Goal: Task Accomplishment & Management: Use online tool/utility

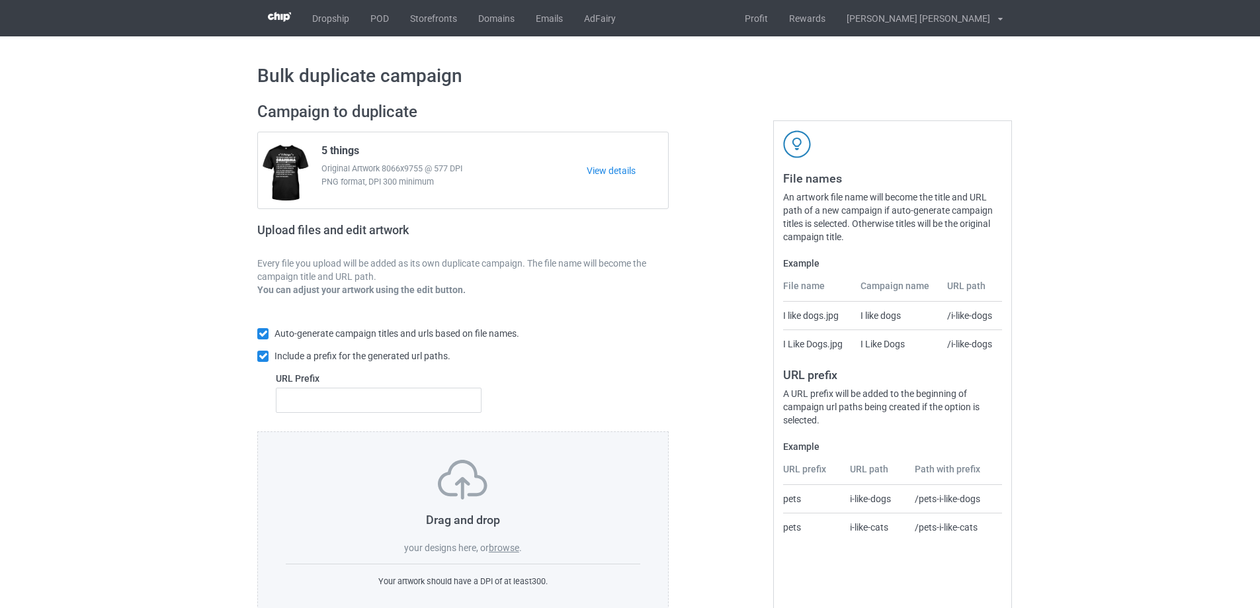
click at [503, 548] on label "browse" at bounding box center [504, 548] width 30 height 11
click at [0, 0] on input "browse" at bounding box center [0, 0] width 0 height 0
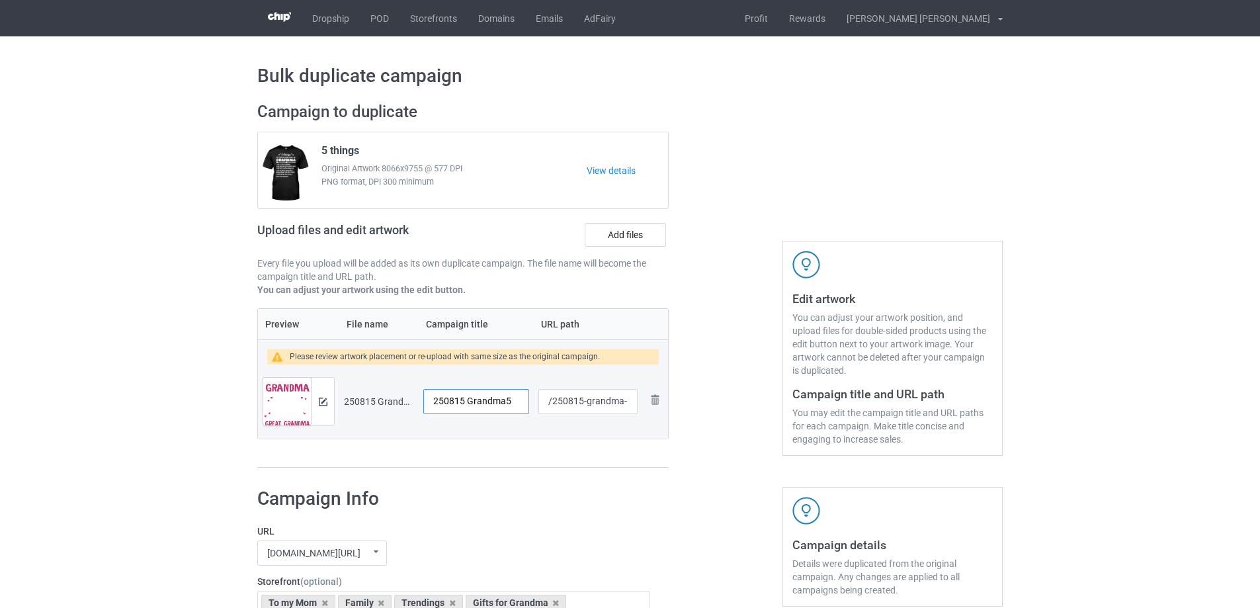
drag, startPoint x: 511, startPoint y: 403, endPoint x: 466, endPoint y: 406, distance: 45.7
click at [466, 406] on input "250815 Grandma5" at bounding box center [476, 401] width 106 height 25
click at [472, 400] on input "250815 Grandma5" at bounding box center [476, 401] width 106 height 25
drag, startPoint x: 469, startPoint y: 402, endPoint x: 419, endPoint y: 399, distance: 49.7
click at [419, 399] on td "250815 Grandma5" at bounding box center [476, 402] width 115 height 74
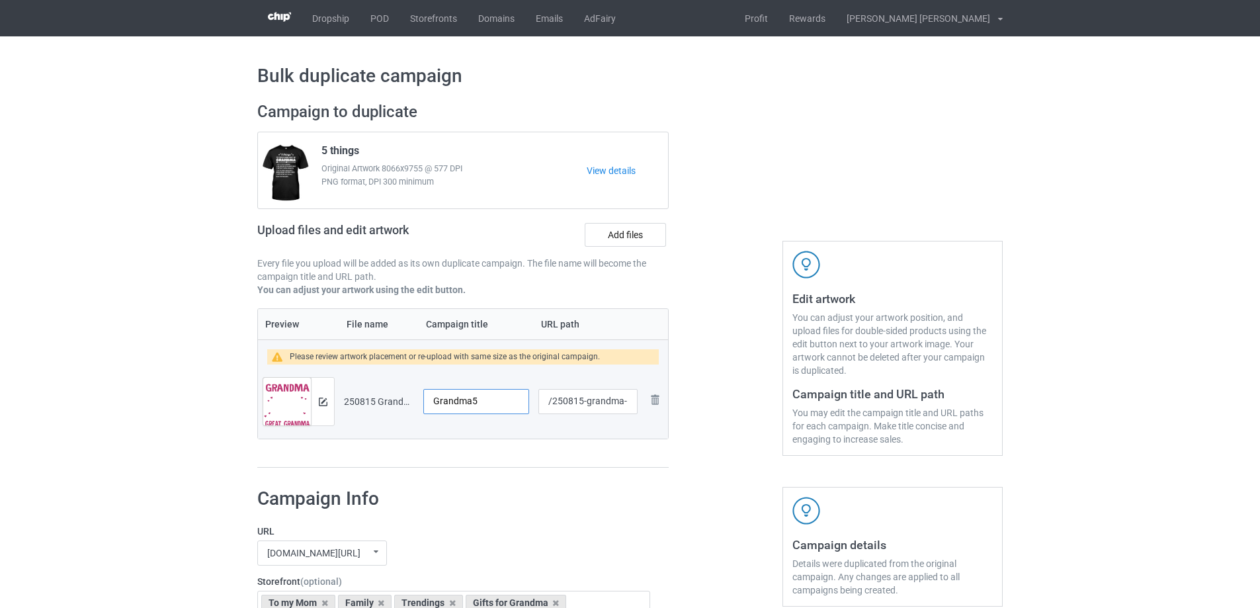
click at [489, 404] on input "Grandma5" at bounding box center [476, 401] width 106 height 25
type input "Grandma"
drag, startPoint x: 587, startPoint y: 404, endPoint x: 623, endPoint y: 404, distance: 35.7
click at [623, 404] on input "/250815-grandma-5" at bounding box center [588, 401] width 99 height 25
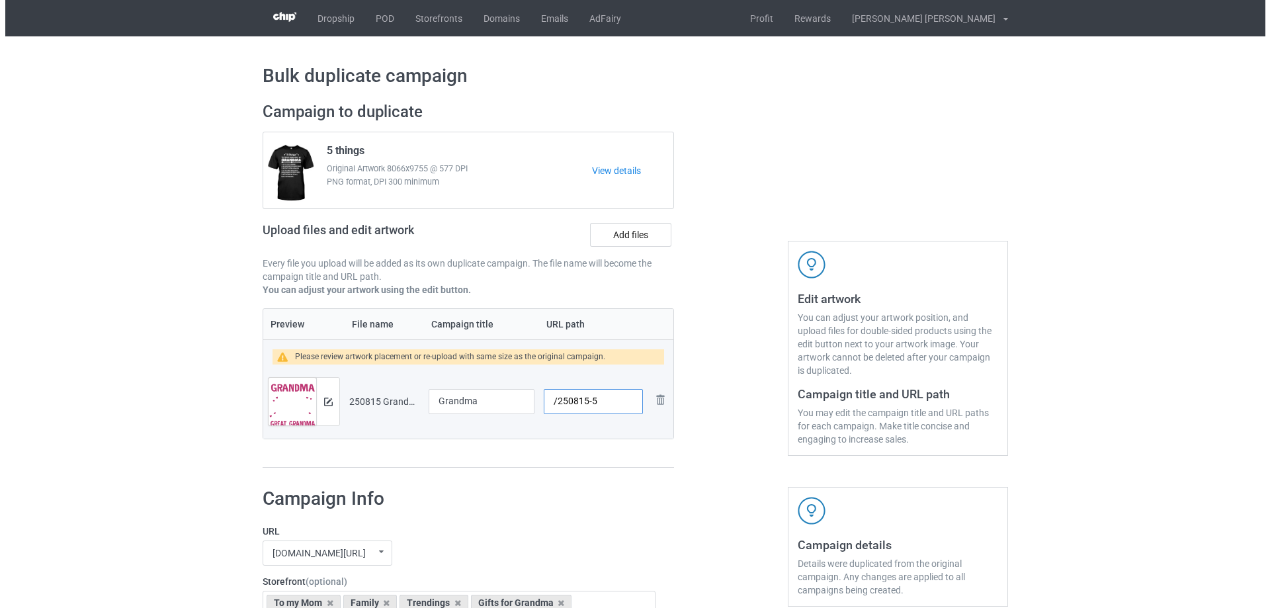
scroll to position [0, 0]
type input "/250815-5"
click at [323, 404] on img at bounding box center [323, 402] width 9 height 9
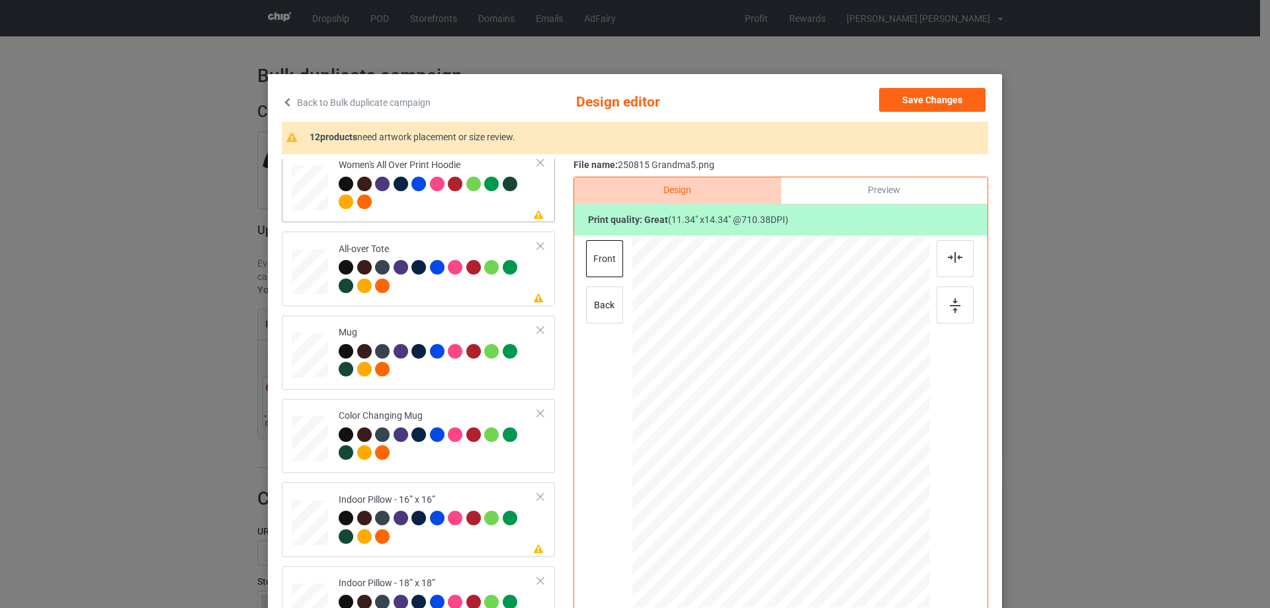
scroll to position [529, 0]
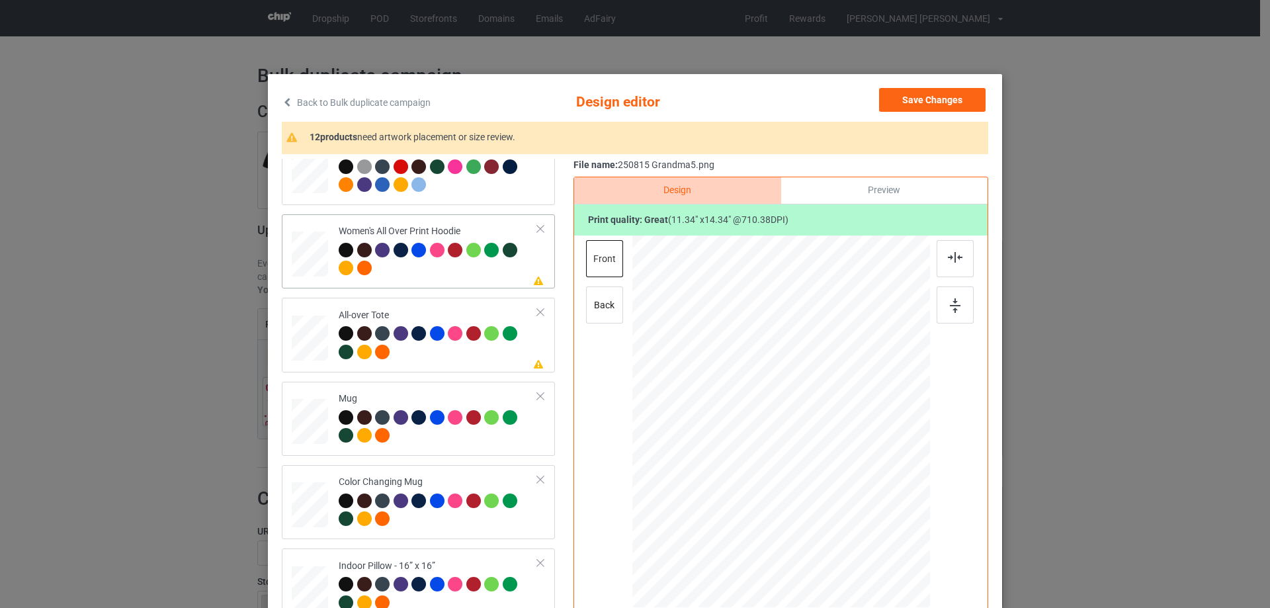
click at [306, 270] on div at bounding box center [310, 254] width 36 height 41
drag, startPoint x: 865, startPoint y: 537, endPoint x: 809, endPoint y: 451, distance: 102.6
click at [842, 480] on div at bounding box center [782, 422] width 298 height 337
drag, startPoint x: 809, startPoint y: 451, endPoint x: 809, endPoint y: 435, distance: 16.5
click at [809, 435] on div at bounding box center [783, 380] width 107 height 135
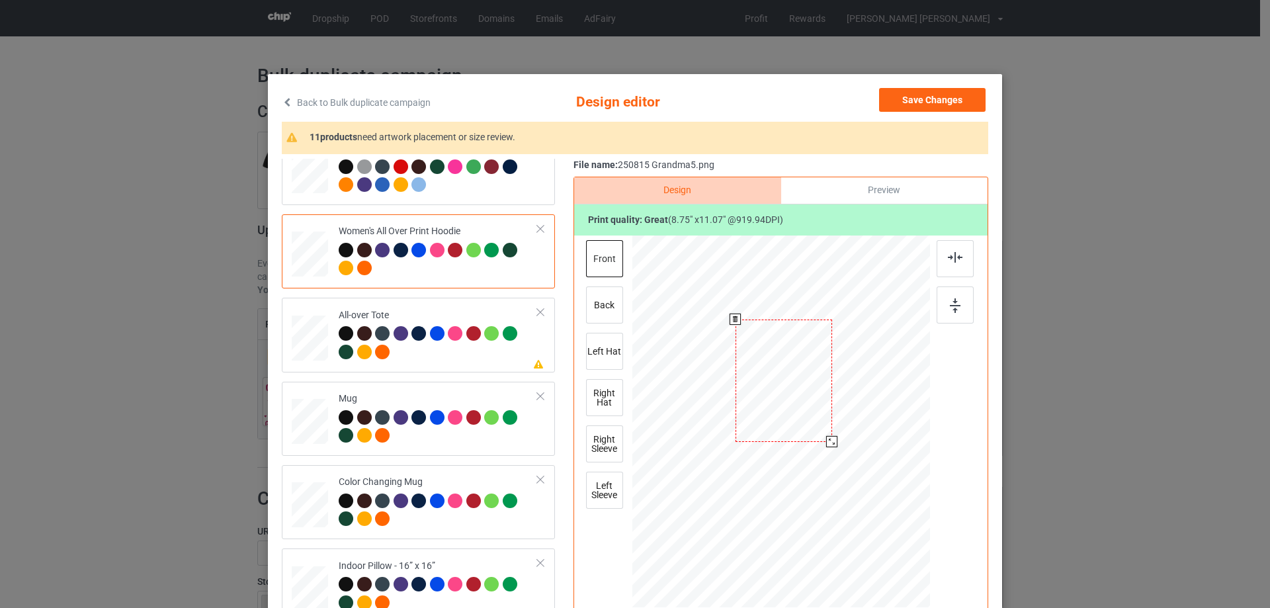
drag, startPoint x: 833, startPoint y: 451, endPoint x: 827, endPoint y: 442, distance: 11.0
click at [830, 442] on div at bounding box center [831, 441] width 11 height 11
click at [818, 432] on div at bounding box center [780, 376] width 95 height 121
drag, startPoint x: 964, startPoint y: 251, endPoint x: 959, endPoint y: 258, distance: 8.6
click at [963, 252] on div at bounding box center [955, 258] width 37 height 37
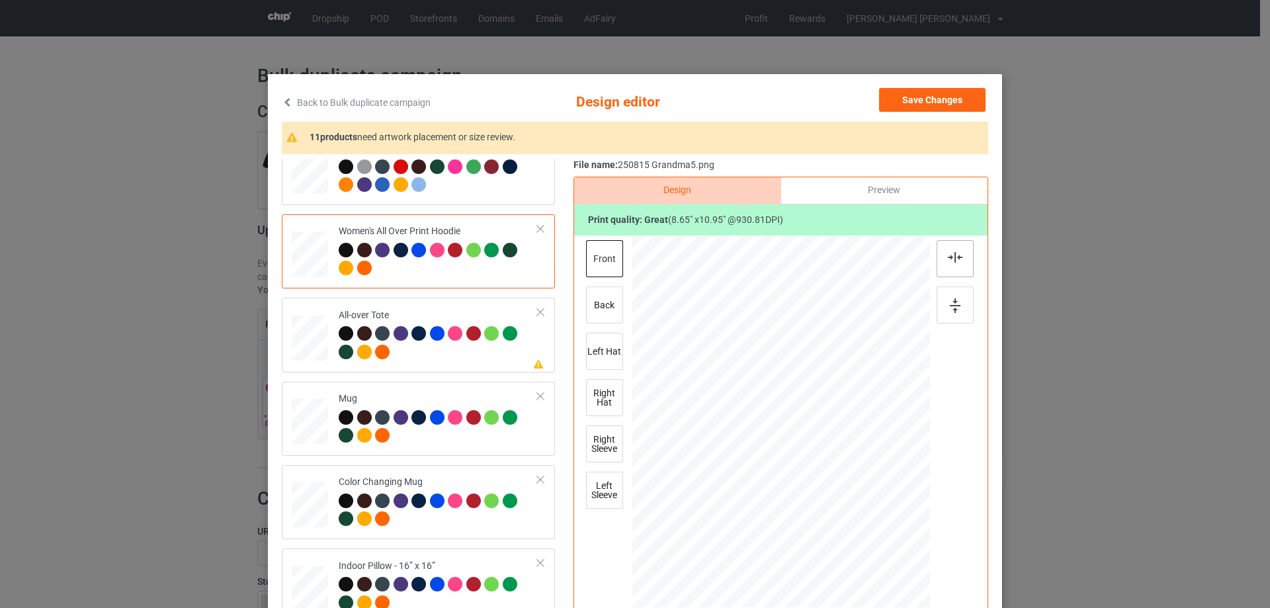
click at [959, 258] on div at bounding box center [955, 258] width 37 height 37
click at [464, 355] on div at bounding box center [438, 344] width 199 height 36
click at [867, 538] on div at bounding box center [872, 536] width 11 height 11
click at [410, 453] on div "Mug" at bounding box center [418, 419] width 273 height 74
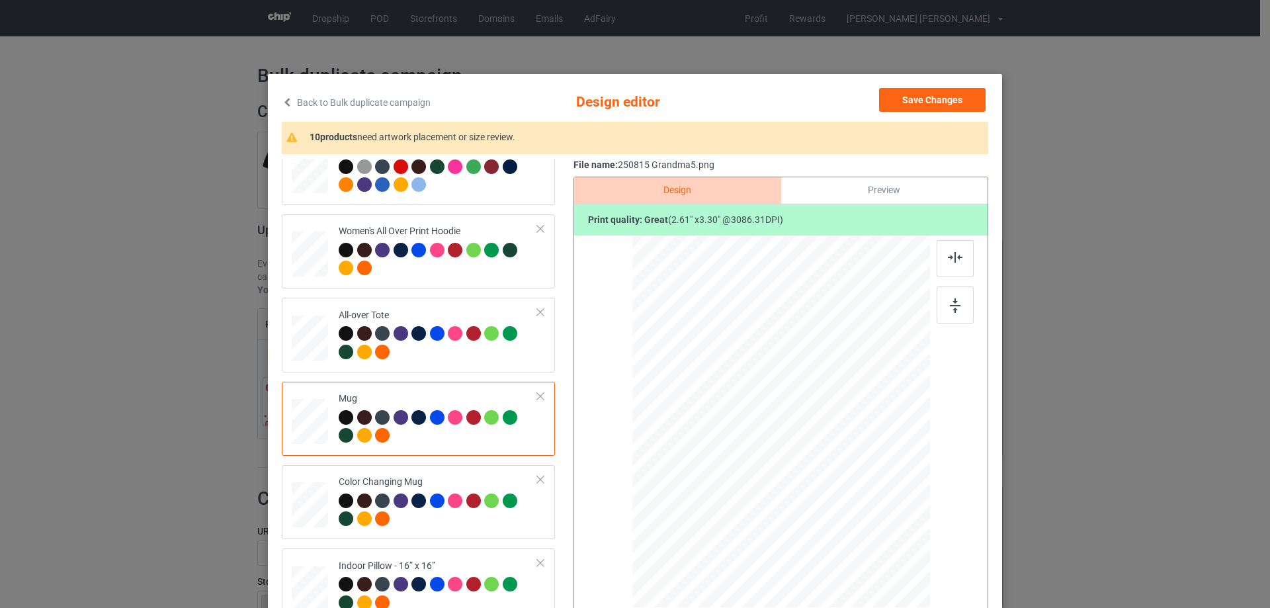
scroll to position [595, 0]
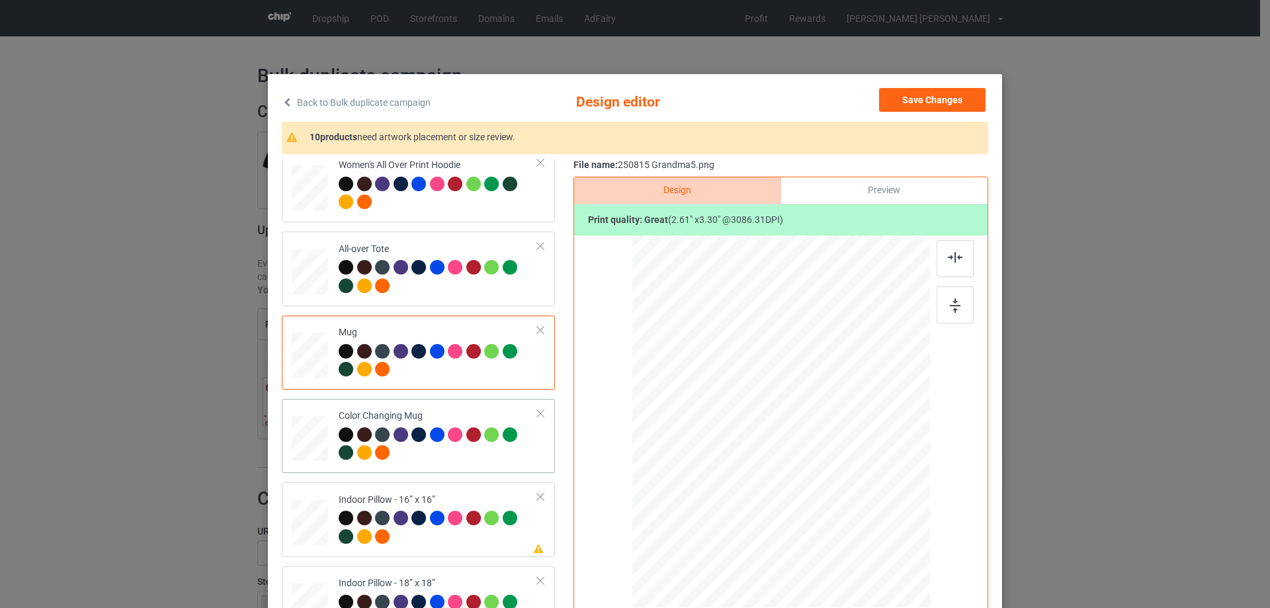
click at [449, 408] on td "Color Changing Mug" at bounding box center [438, 436] width 214 height 64
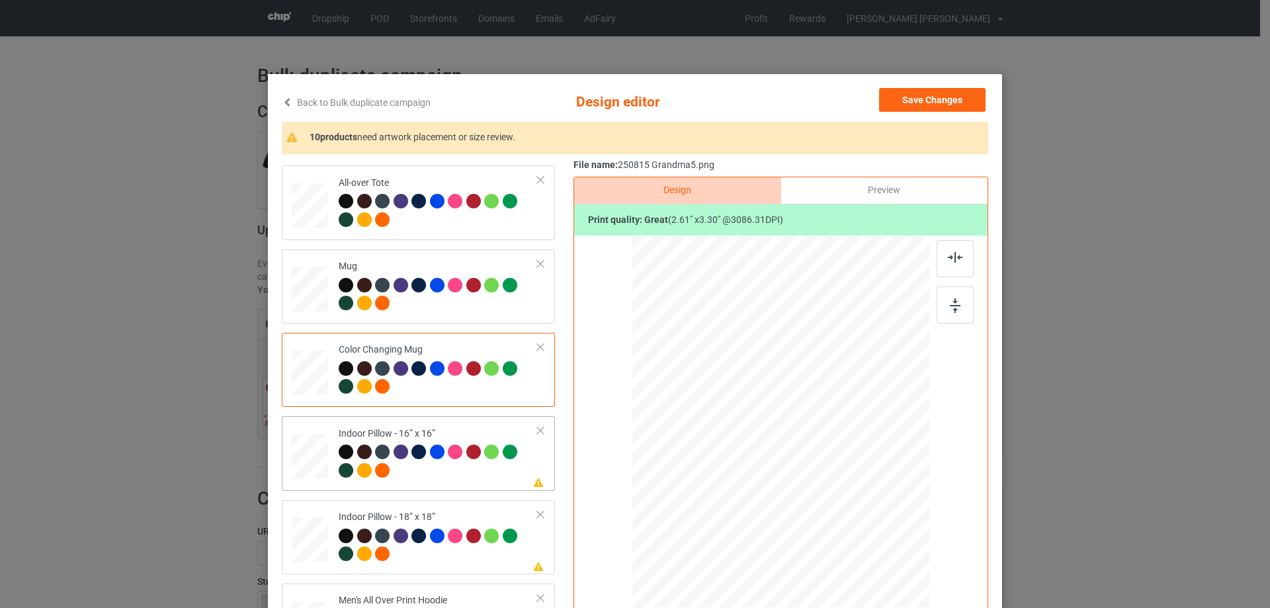
click at [449, 478] on div at bounding box center [438, 463] width 199 height 36
drag, startPoint x: 864, startPoint y: 535, endPoint x: 865, endPoint y: 525, distance: 9.4
click at [865, 525] on div at bounding box center [866, 529] width 11 height 11
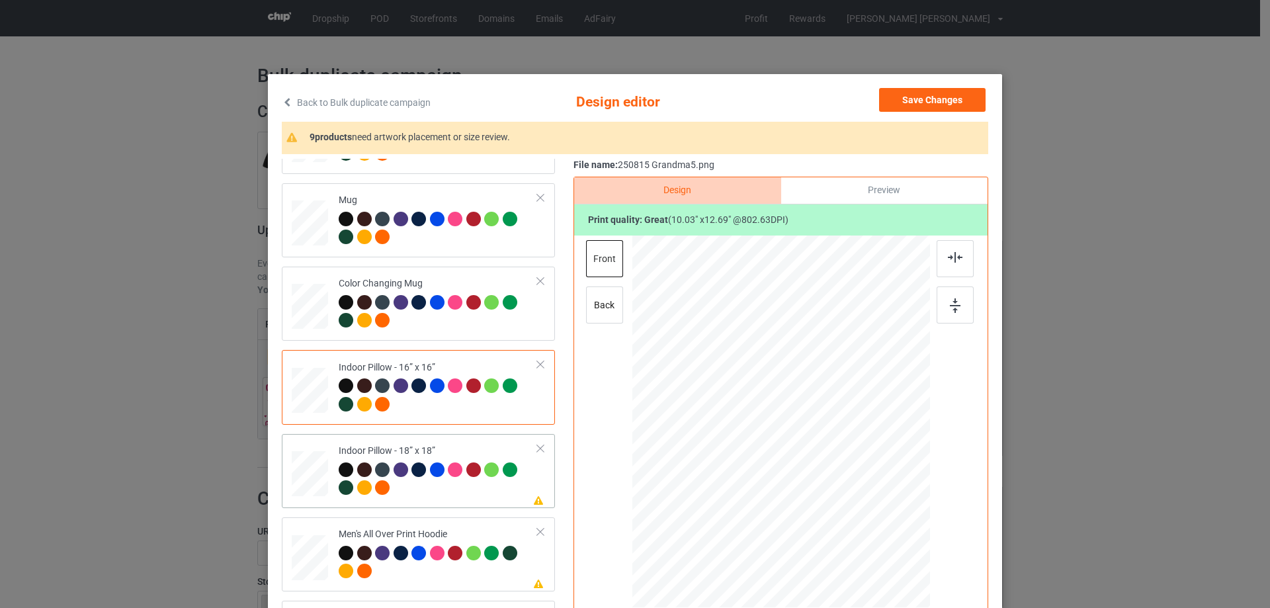
click at [468, 471] on div at bounding box center [473, 469] width 15 height 15
drag, startPoint x: 867, startPoint y: 536, endPoint x: 861, endPoint y: 521, distance: 15.7
click at [861, 521] on div at bounding box center [860, 522] width 11 height 11
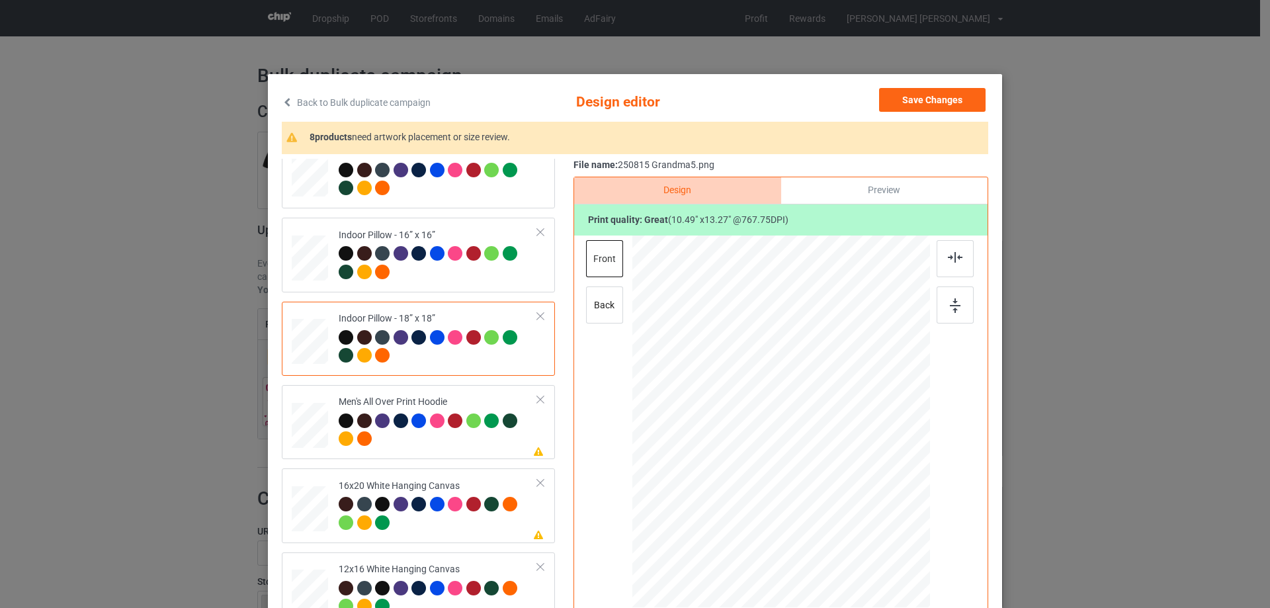
click at [431, 464] on div "Classic T-Shirt Premium Fit Mens Tee Hooded Sweatshirt [DEMOGRAPHIC_DATA] T-Shi…" at bounding box center [423, 297] width 283 height 1996
click at [439, 448] on div at bounding box center [438, 432] width 199 height 36
drag, startPoint x: 867, startPoint y: 535, endPoint x: 836, endPoint y: 479, distance: 64.6
click at [836, 479] on div at bounding box center [782, 421] width 298 height 316
drag, startPoint x: 794, startPoint y: 474, endPoint x: 793, endPoint y: 439, distance: 35.1
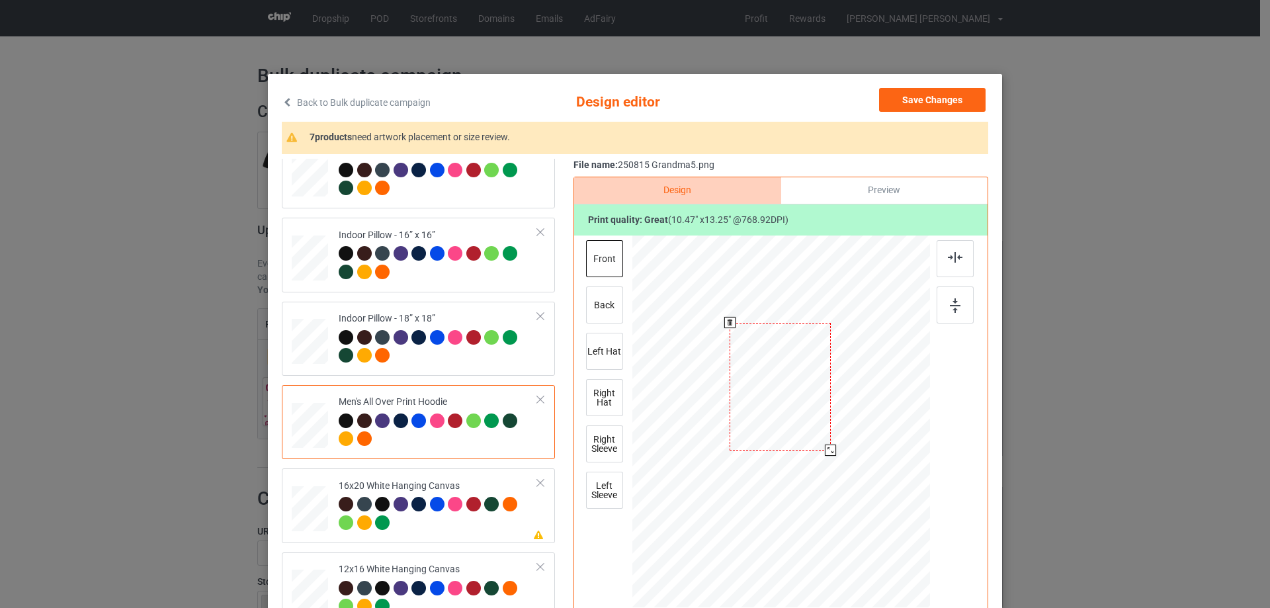
click at [793, 439] on div at bounding box center [780, 387] width 101 height 128
click at [826, 447] on div at bounding box center [828, 447] width 11 height 11
click at [789, 431] on div at bounding box center [780, 382] width 96 height 121
click at [822, 439] on div at bounding box center [825, 440] width 11 height 11
click at [791, 431] on div at bounding box center [777, 386] width 91 height 116
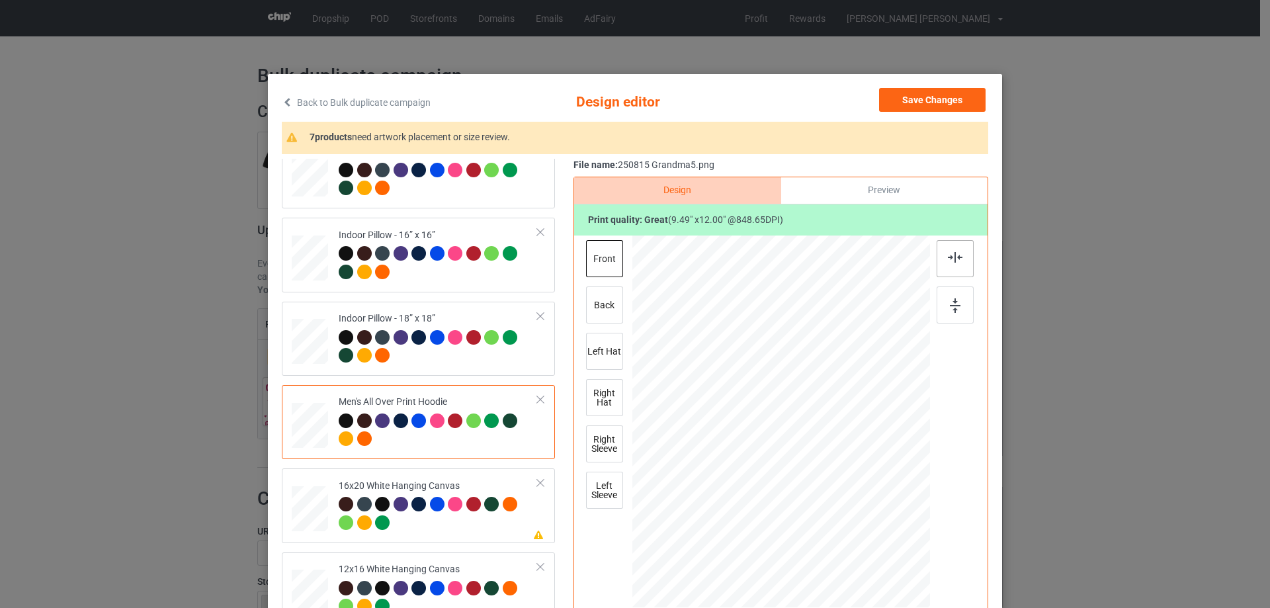
click at [951, 263] on img at bounding box center [955, 257] width 15 height 11
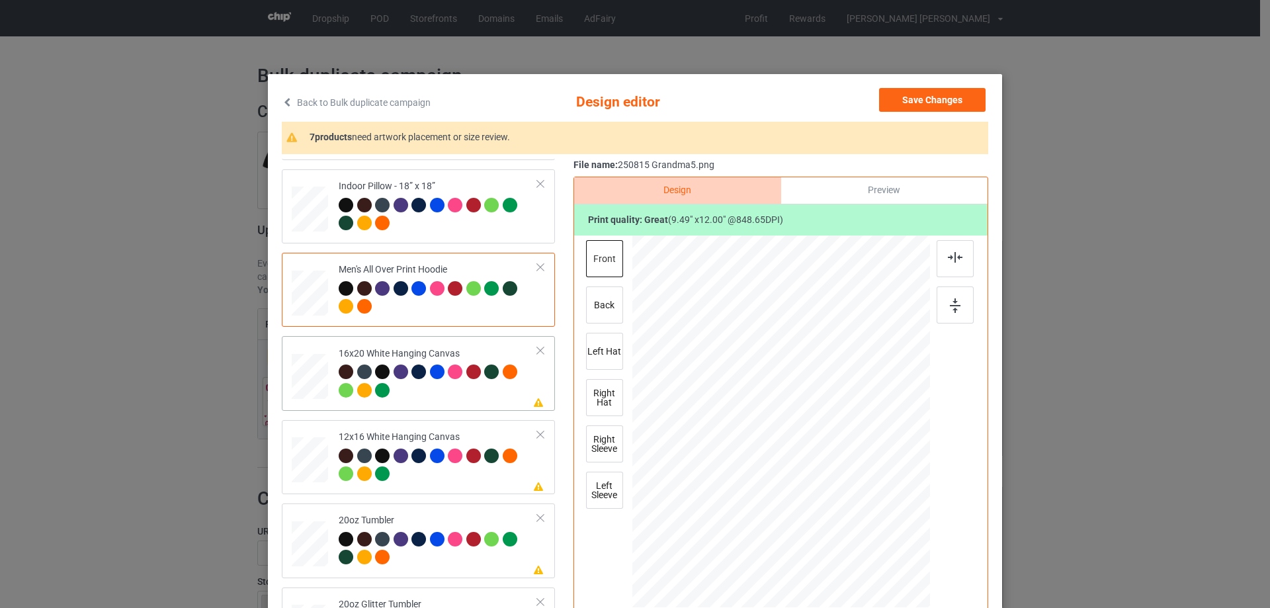
click at [302, 390] on div at bounding box center [310, 377] width 36 height 46
drag, startPoint x: 902, startPoint y: 593, endPoint x: 343, endPoint y: 449, distance: 576.9
click at [903, 596] on div at bounding box center [782, 422] width 298 height 372
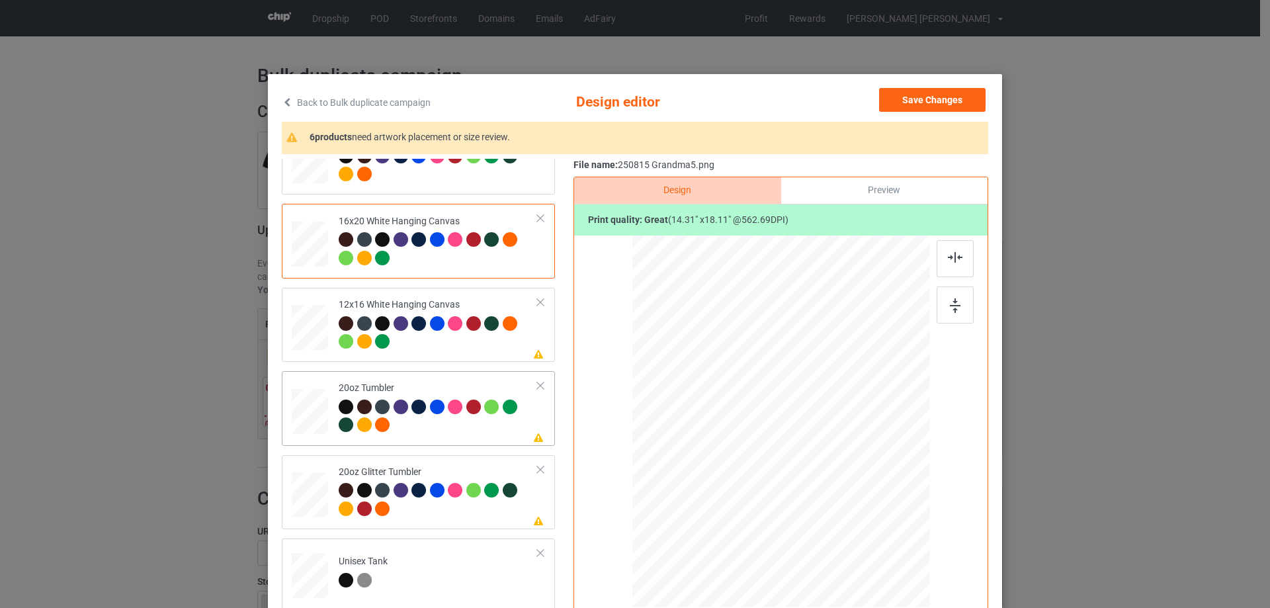
click at [314, 421] on div at bounding box center [309, 411] width 34 height 21
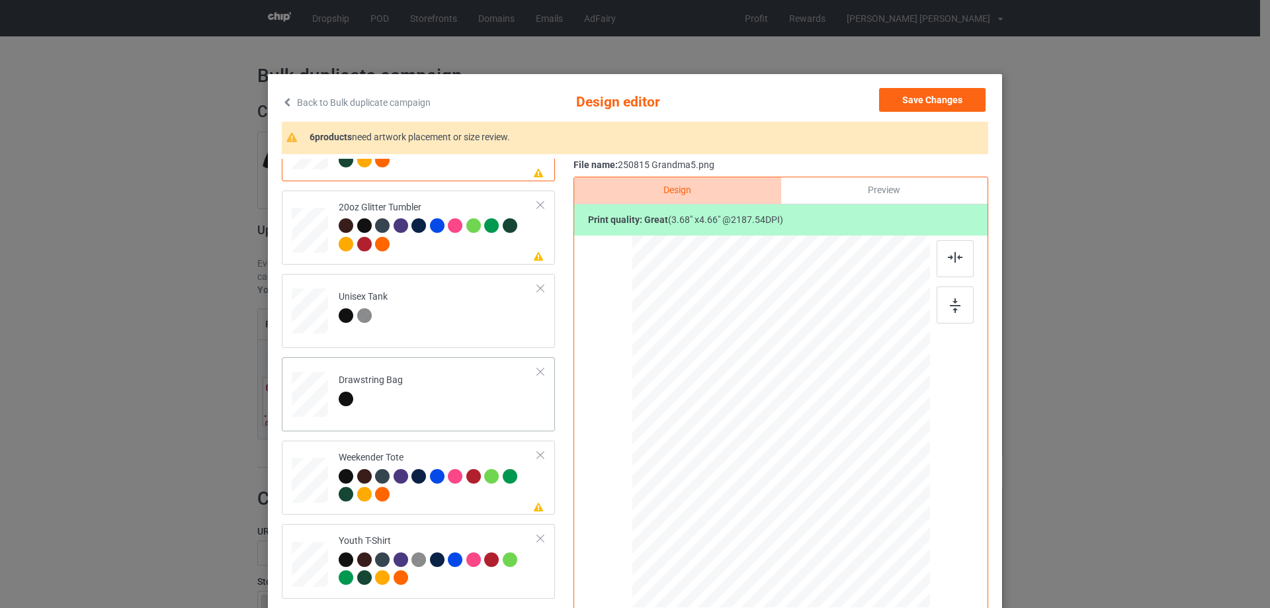
scroll to position [1456, 0]
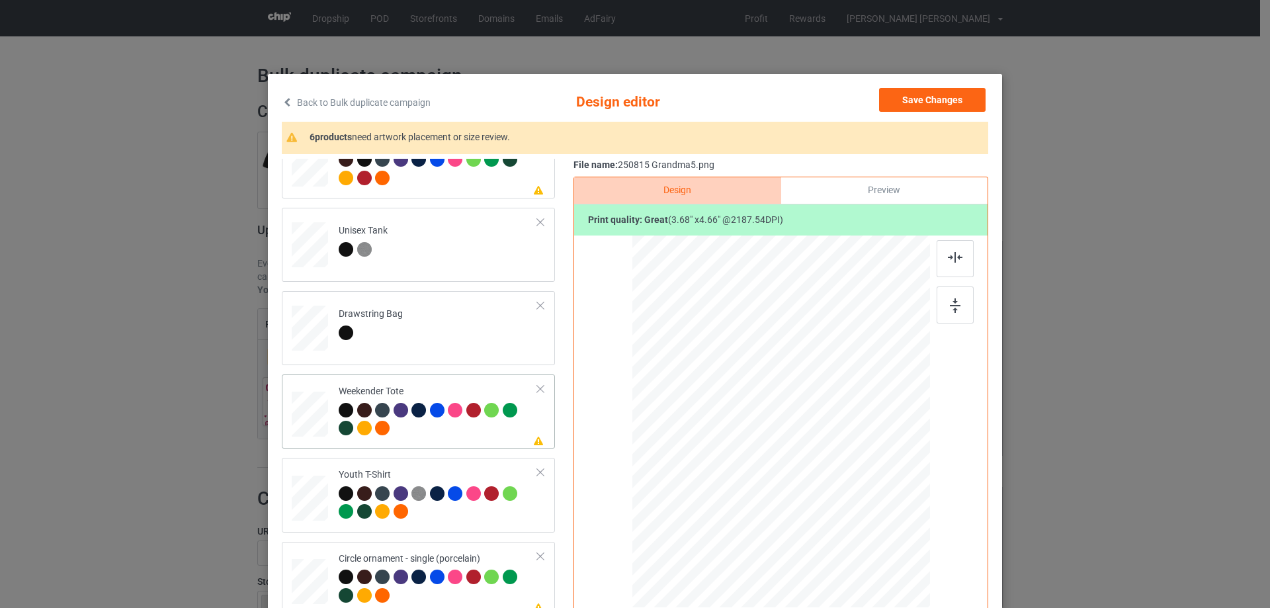
click at [306, 416] on div at bounding box center [310, 414] width 36 height 23
drag, startPoint x: 867, startPoint y: 537, endPoint x: 796, endPoint y: 482, distance: 89.6
click at [844, 488] on div at bounding box center [781, 422] width 296 height 192
click at [797, 476] on div at bounding box center [782, 416] width 116 height 146
click at [955, 270] on div at bounding box center [955, 258] width 37 height 37
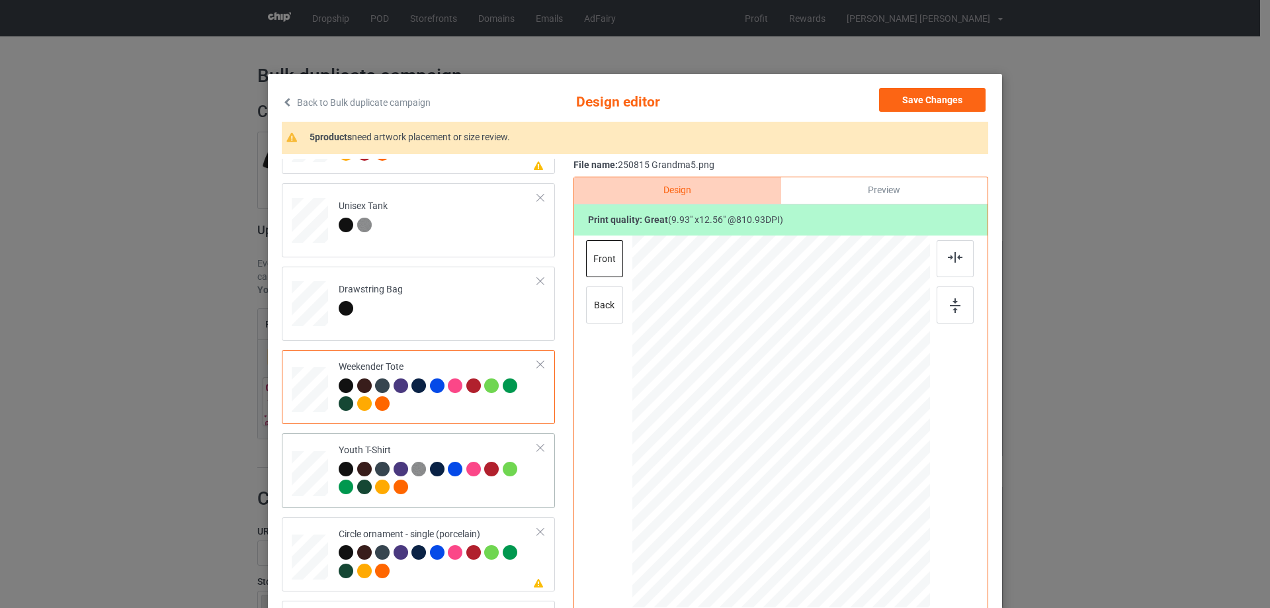
scroll to position [66, 0]
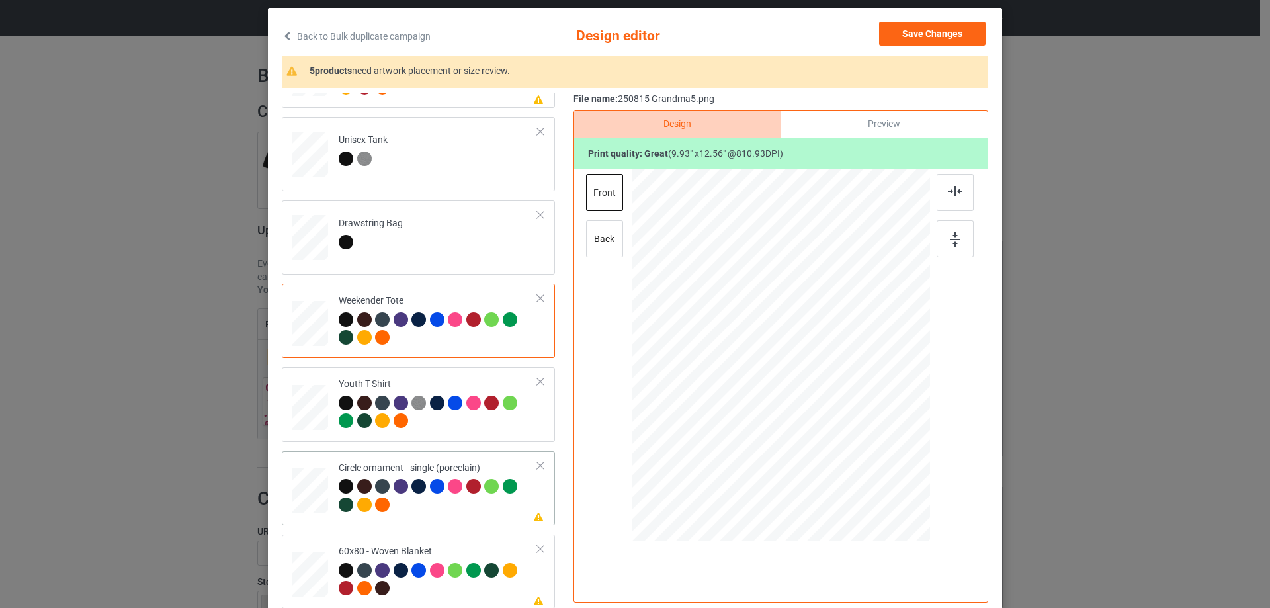
click at [312, 505] on div at bounding box center [310, 491] width 36 height 36
drag, startPoint x: 858, startPoint y: 467, endPoint x: 862, endPoint y: 474, distance: 7.7
click at [863, 474] on div at bounding box center [868, 474] width 11 height 11
click at [798, 427] on div at bounding box center [779, 368] width 176 height 223
click at [953, 193] on img at bounding box center [955, 191] width 15 height 11
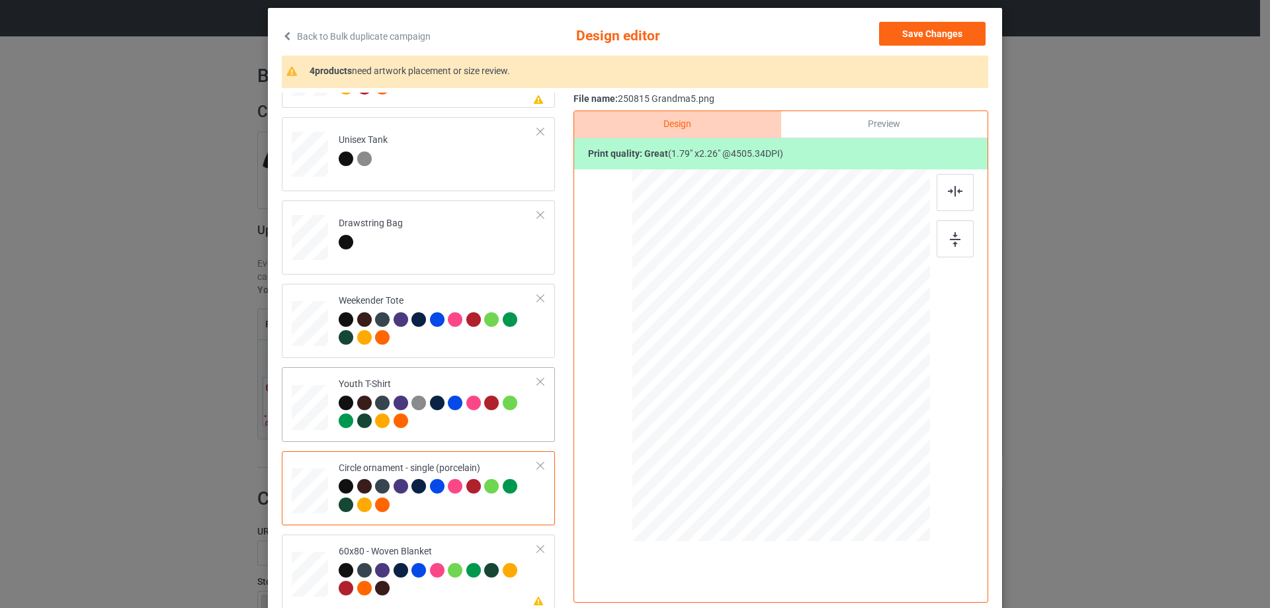
click at [306, 410] on div at bounding box center [309, 406] width 15 height 17
click at [306, 505] on div at bounding box center [310, 491] width 36 height 36
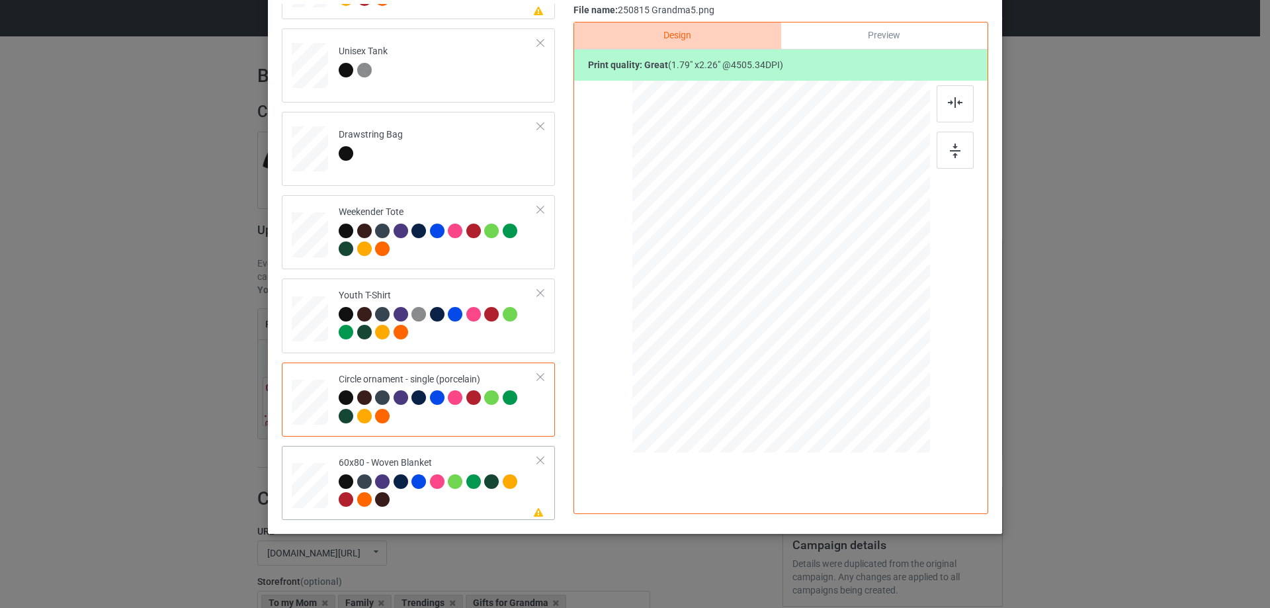
click at [299, 488] on div at bounding box center [310, 486] width 33 height 44
click at [892, 413] on div at bounding box center [897, 414] width 11 height 11
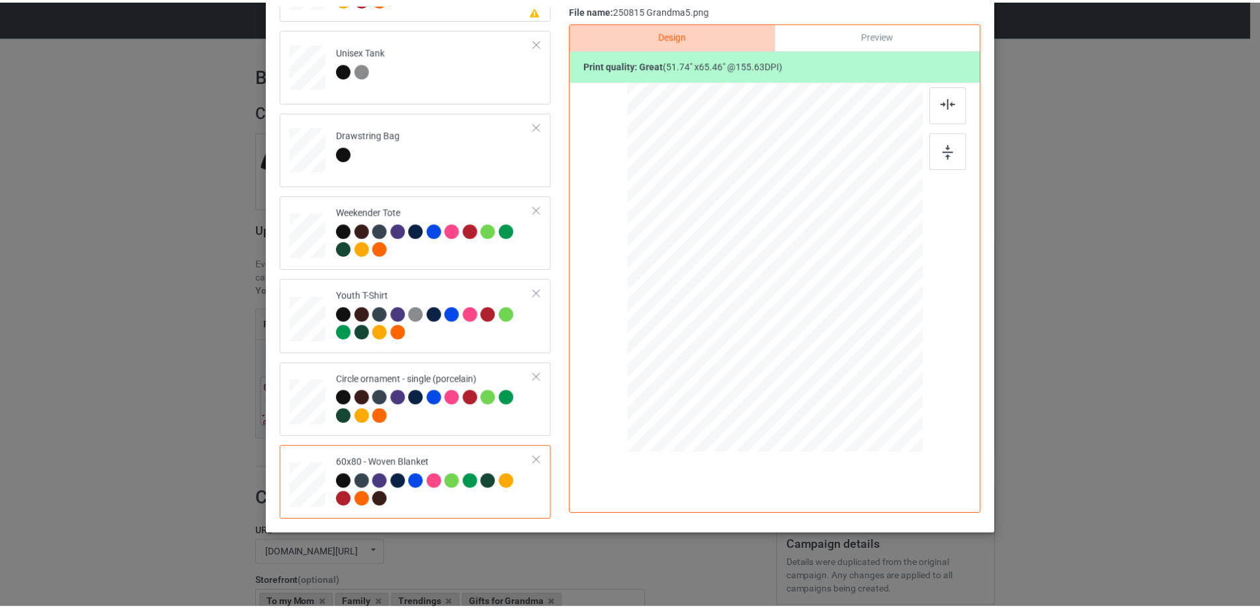
scroll to position [23, 0]
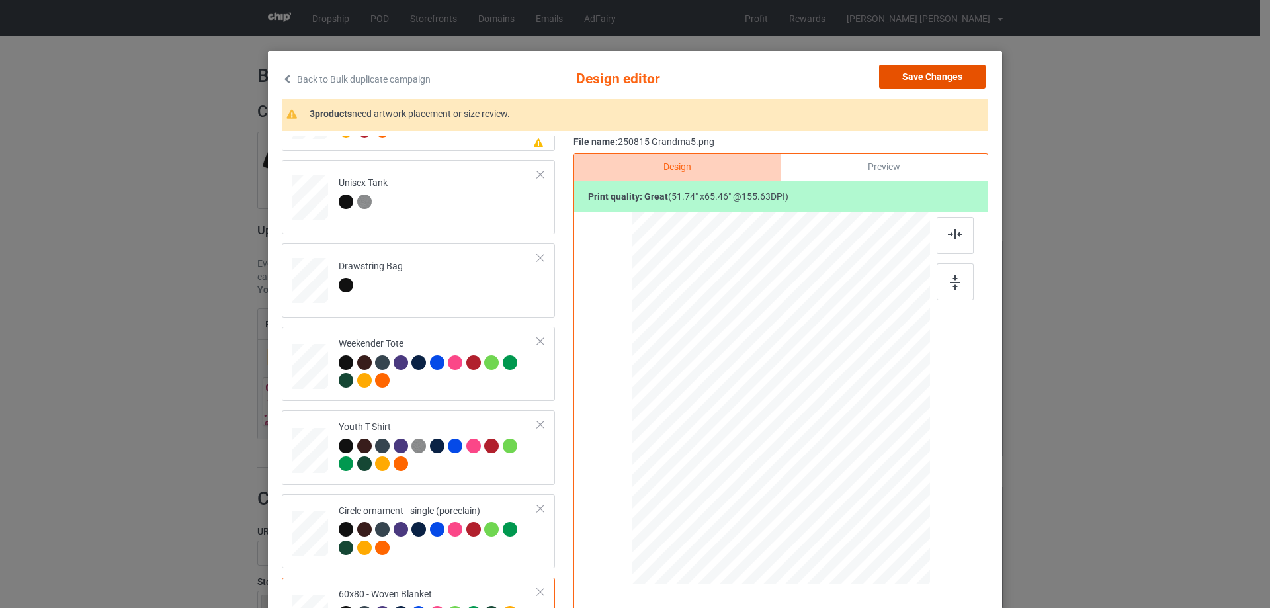
click at [932, 86] on button "Save Changes" at bounding box center [932, 77] width 107 height 24
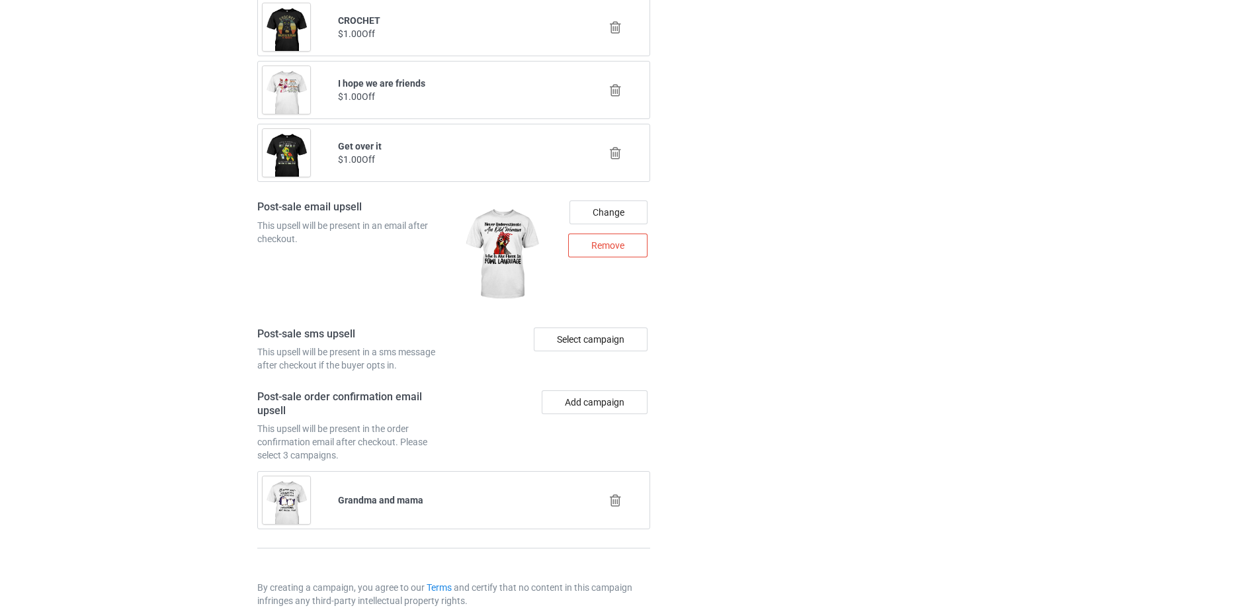
scroll to position [1683, 0]
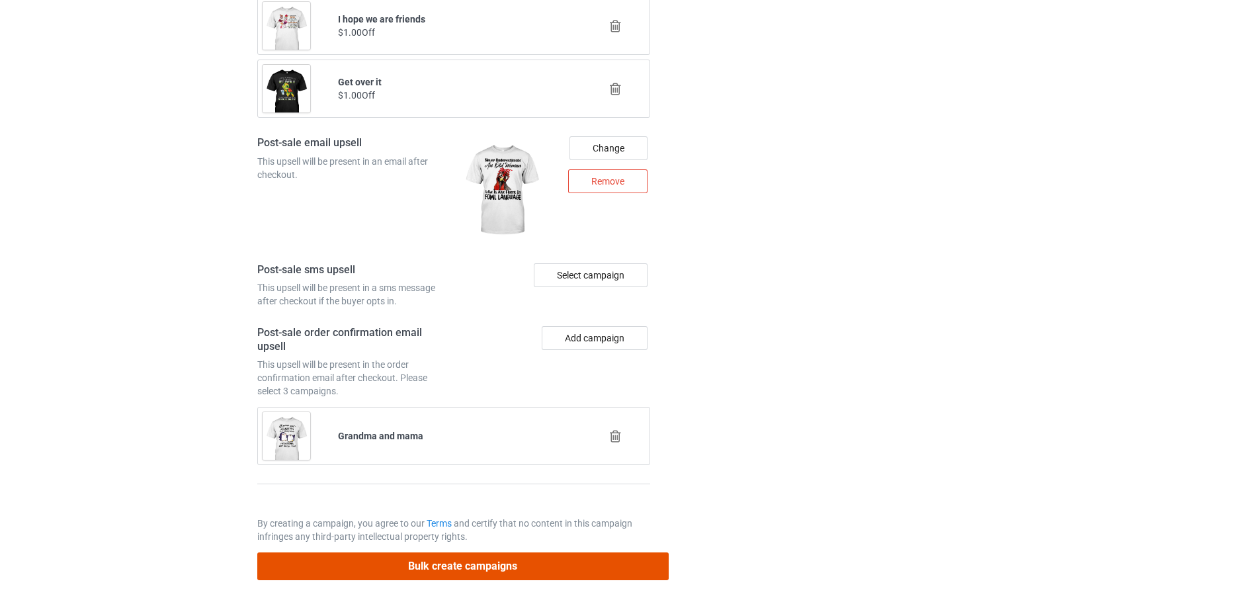
click at [478, 555] on button "Bulk create campaigns" at bounding box center [463, 565] width 412 height 27
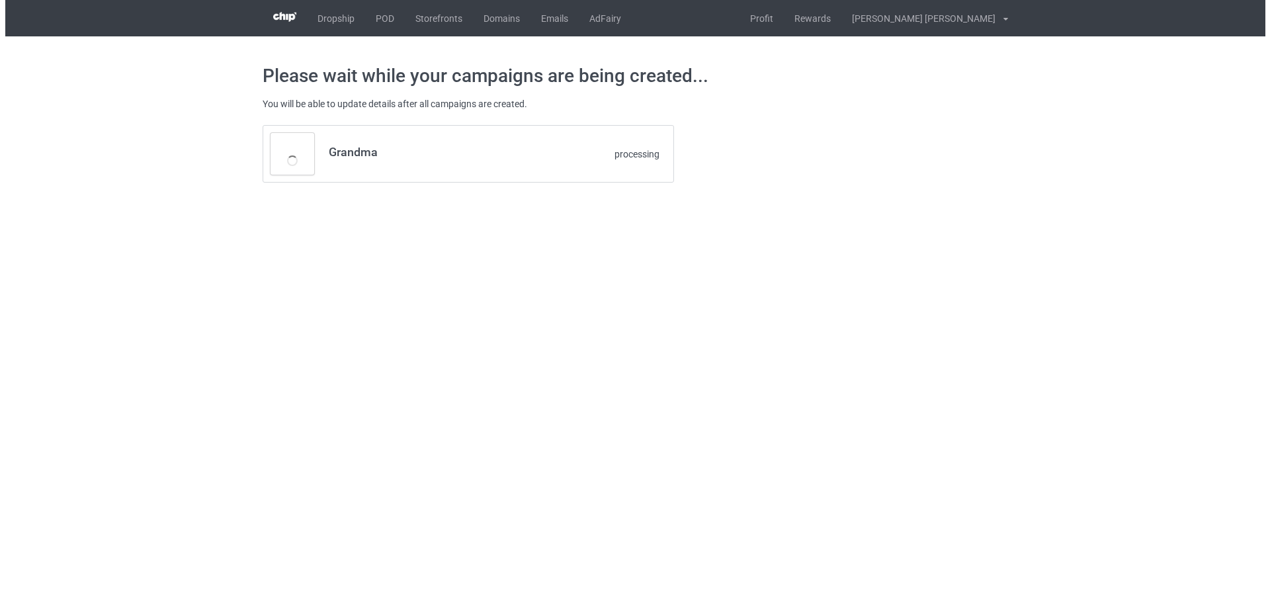
scroll to position [0, 0]
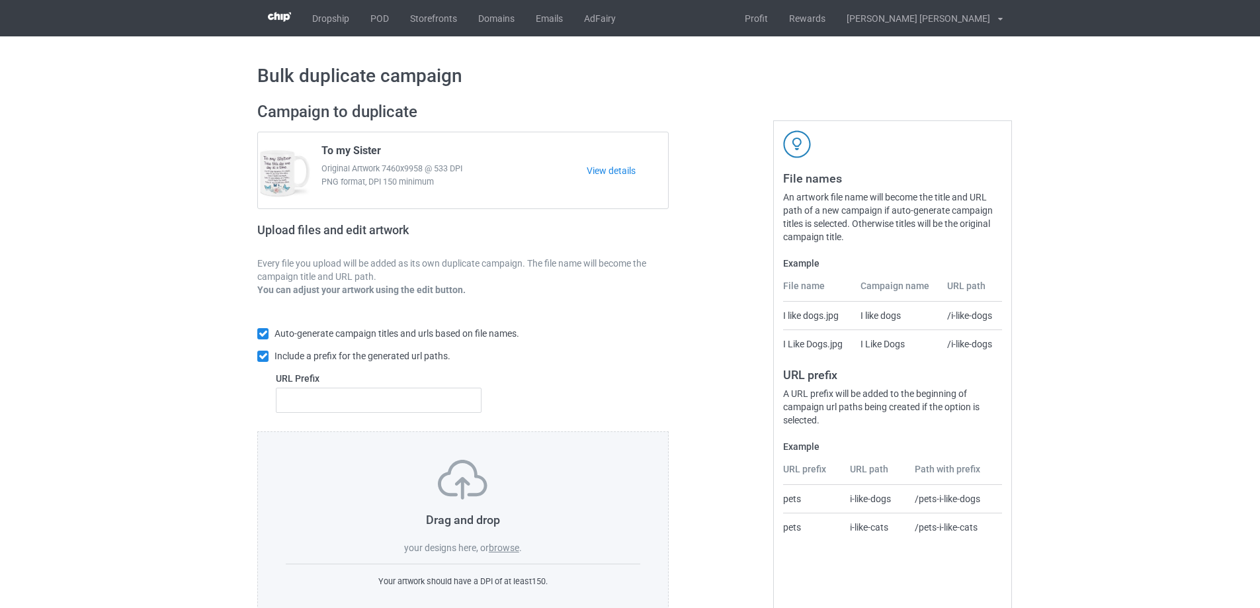
click at [511, 551] on label "browse" at bounding box center [504, 548] width 30 height 11
click at [0, 0] on input "browse" at bounding box center [0, 0] width 0 height 0
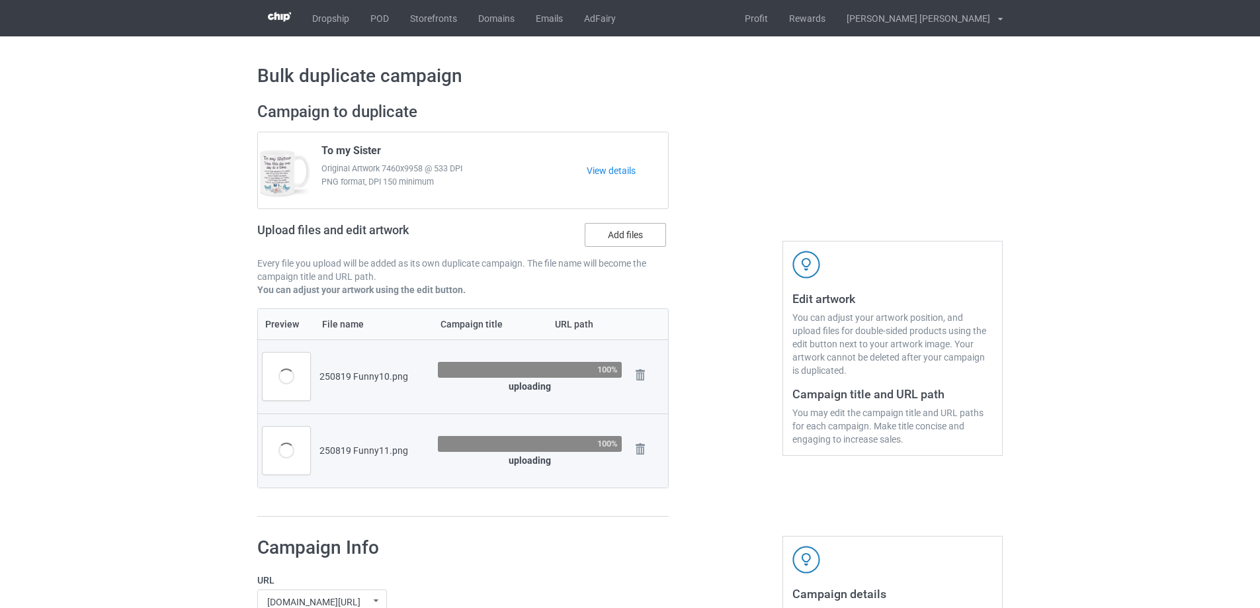
click at [619, 243] on label "Add files" at bounding box center [625, 235] width 81 height 24
click at [0, 0] on input "Add files" at bounding box center [0, 0] width 0 height 0
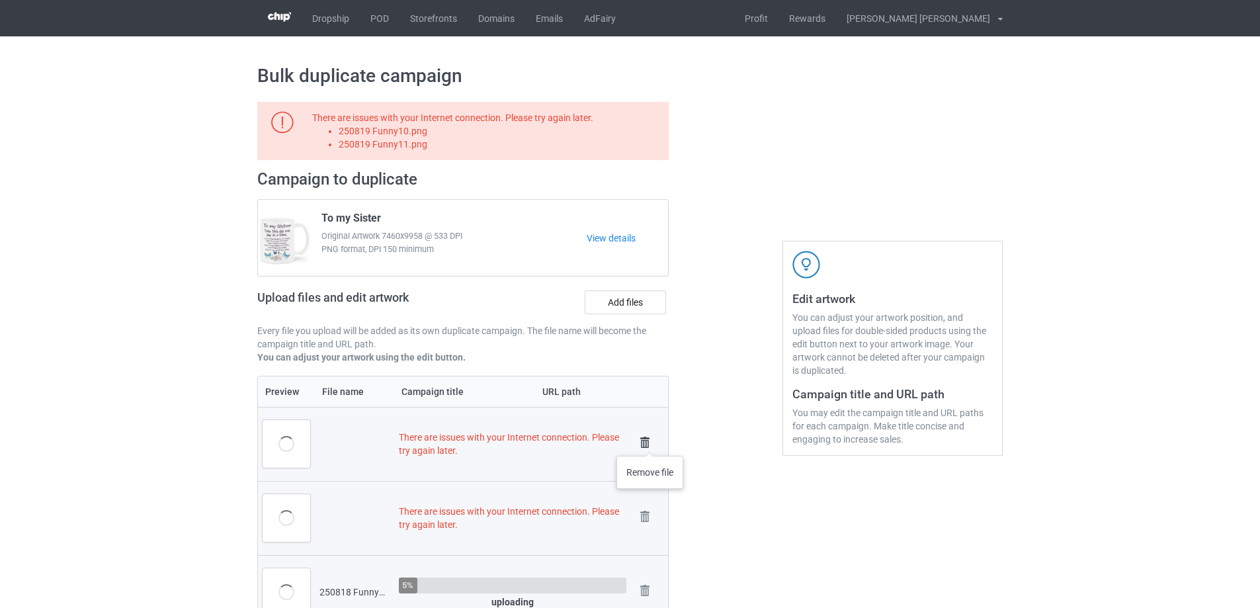
click at [644, 445] on img at bounding box center [645, 442] width 19 height 19
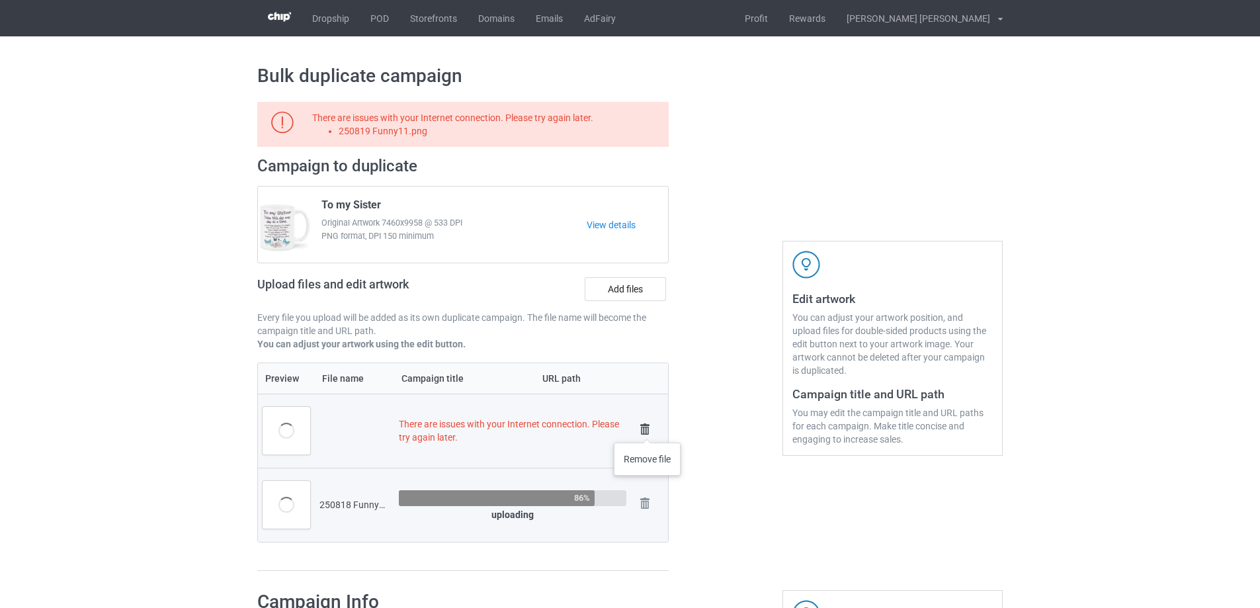
click at [648, 429] on img at bounding box center [645, 429] width 19 height 19
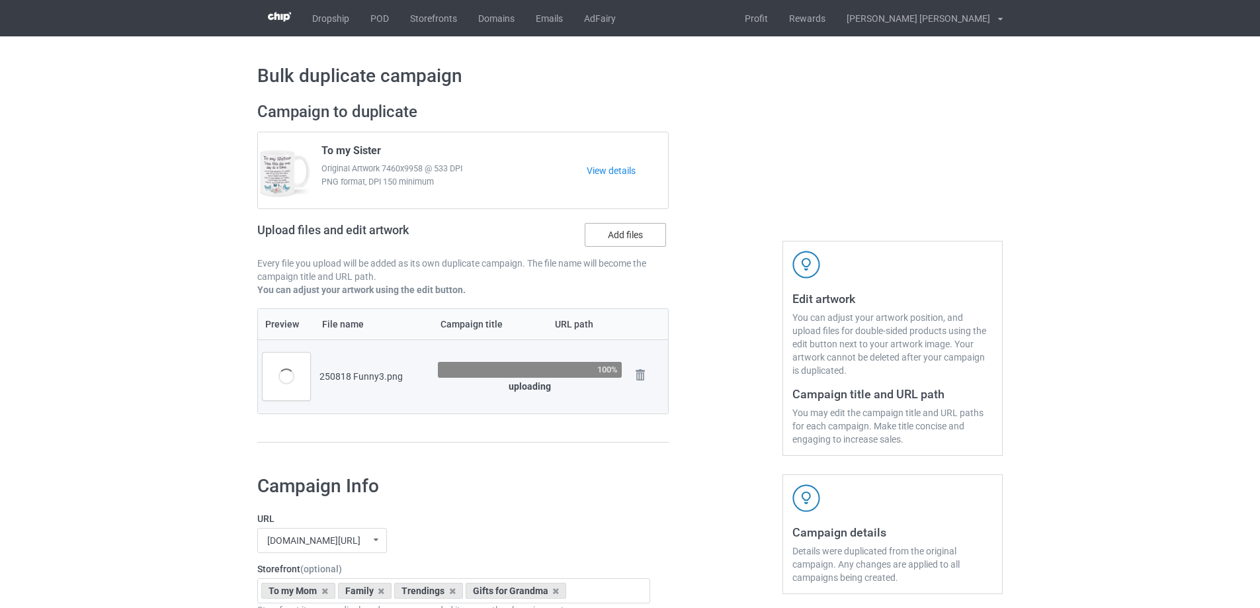
click at [630, 236] on label "Add files" at bounding box center [625, 235] width 81 height 24
click at [0, 0] on input "Add files" at bounding box center [0, 0] width 0 height 0
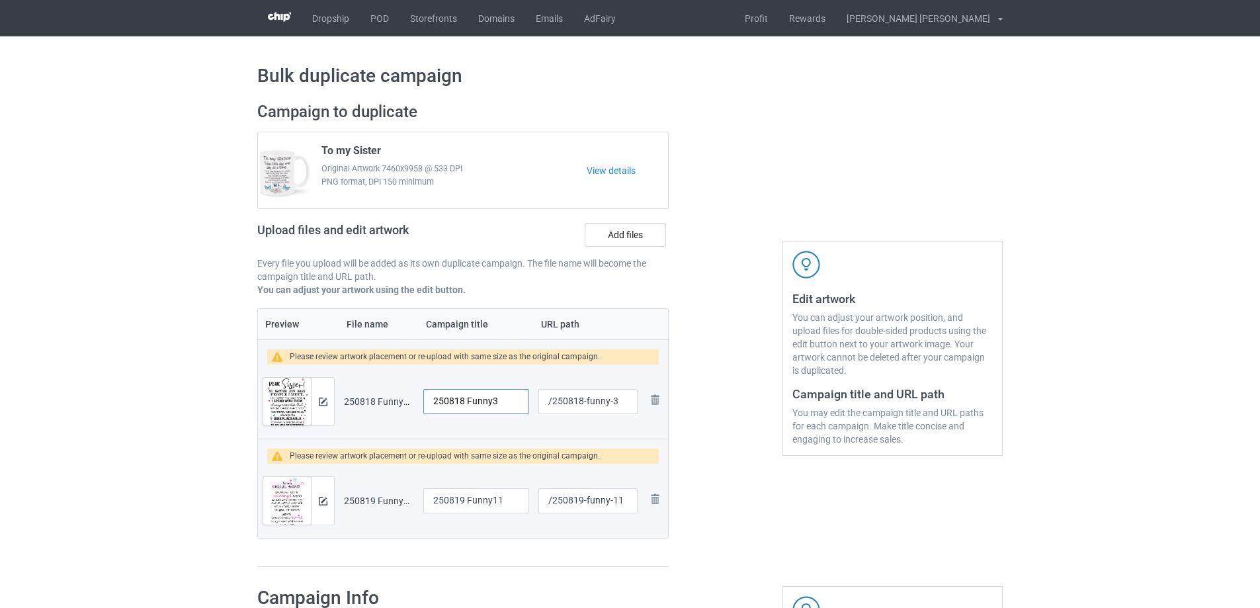
drag, startPoint x: 509, startPoint y: 402, endPoint x: 334, endPoint y: 402, distance: 174.7
click at [334, 402] on tr "Preview and edit artwork 250818 Funny3.png 250818 Funny3 /250818-funny-3 Remove…" at bounding box center [463, 402] width 410 height 74
type input "Dear Sister"
drag, startPoint x: 492, startPoint y: 496, endPoint x: 397, endPoint y: 487, distance: 95.7
click at [397, 487] on tr "Preview and edit artwork 250819 Funny11.png 250819 Funny11 /250819-funny-11 Rem…" at bounding box center [463, 501] width 410 height 74
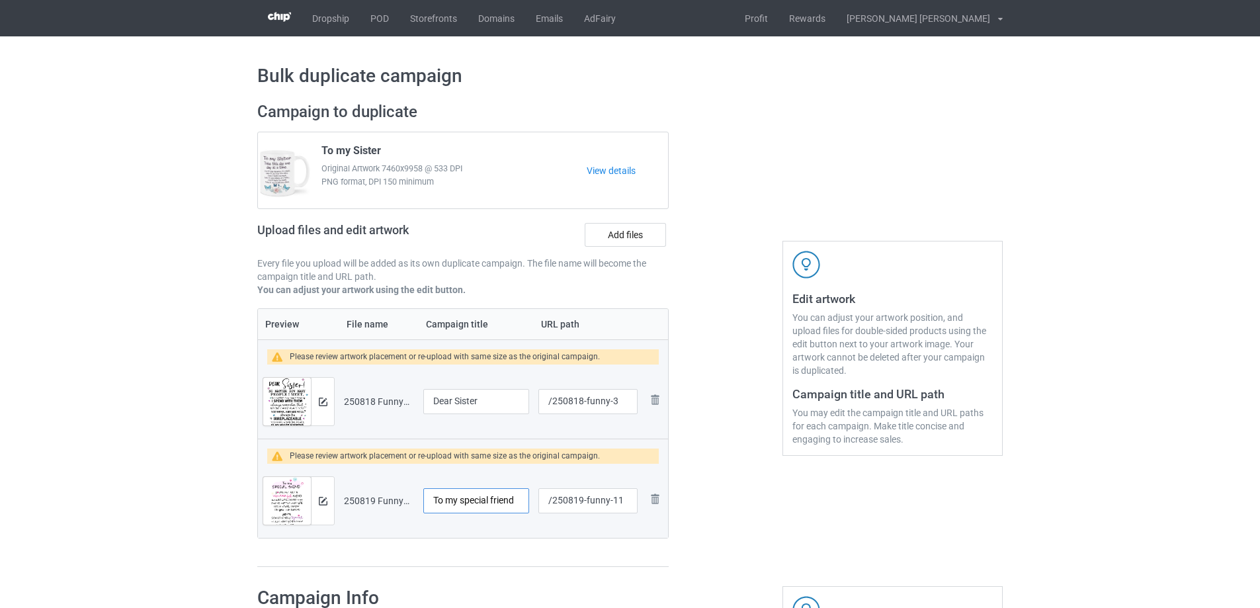
type input "To my special friend"
drag, startPoint x: 585, startPoint y: 406, endPoint x: 611, endPoint y: 406, distance: 26.5
click at [611, 406] on input "/250818-funny-3" at bounding box center [588, 401] width 99 height 25
type input "/250818-3"
drag, startPoint x: 586, startPoint y: 499, endPoint x: 615, endPoint y: 500, distance: 28.5
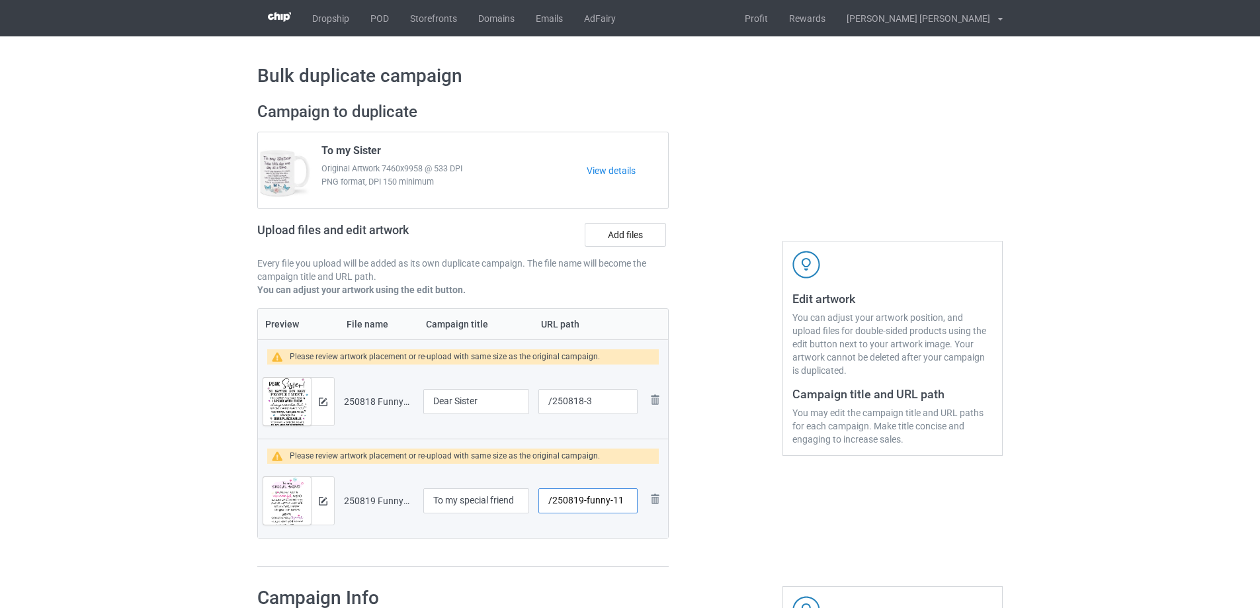
click at [615, 500] on input "/250819-funny-11" at bounding box center [588, 500] width 99 height 25
type input "/250819-01"
click at [320, 406] on button at bounding box center [323, 401] width 9 height 11
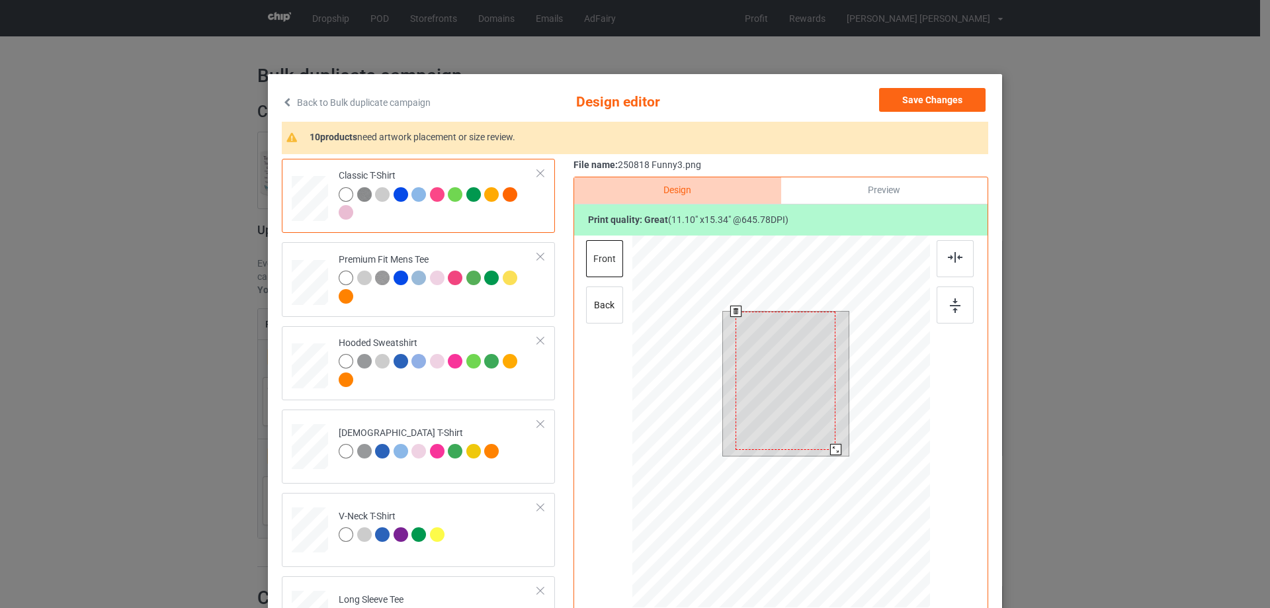
click at [830, 449] on div at bounding box center [835, 449] width 11 height 11
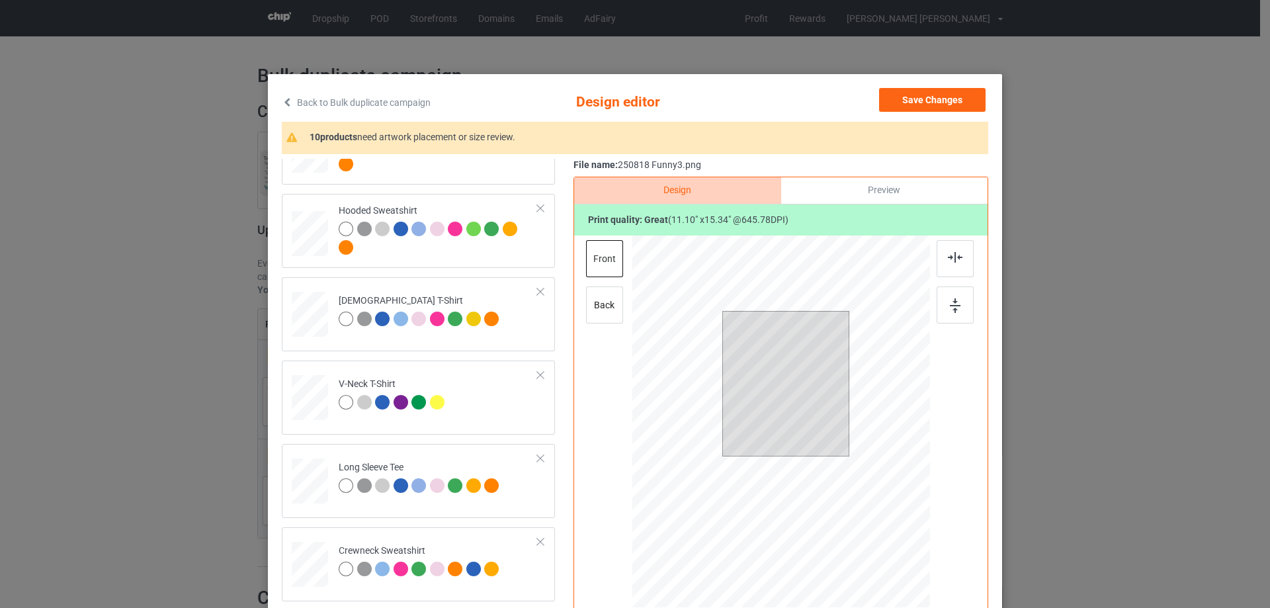
scroll to position [397, 0]
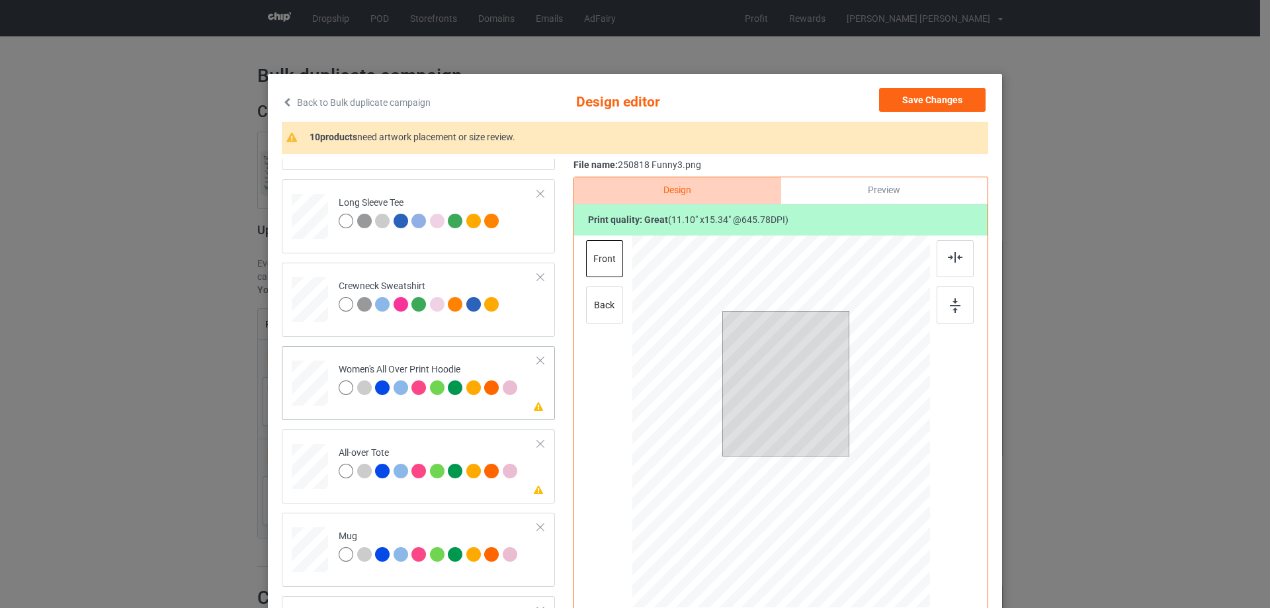
click at [296, 389] on div at bounding box center [310, 383] width 36 height 41
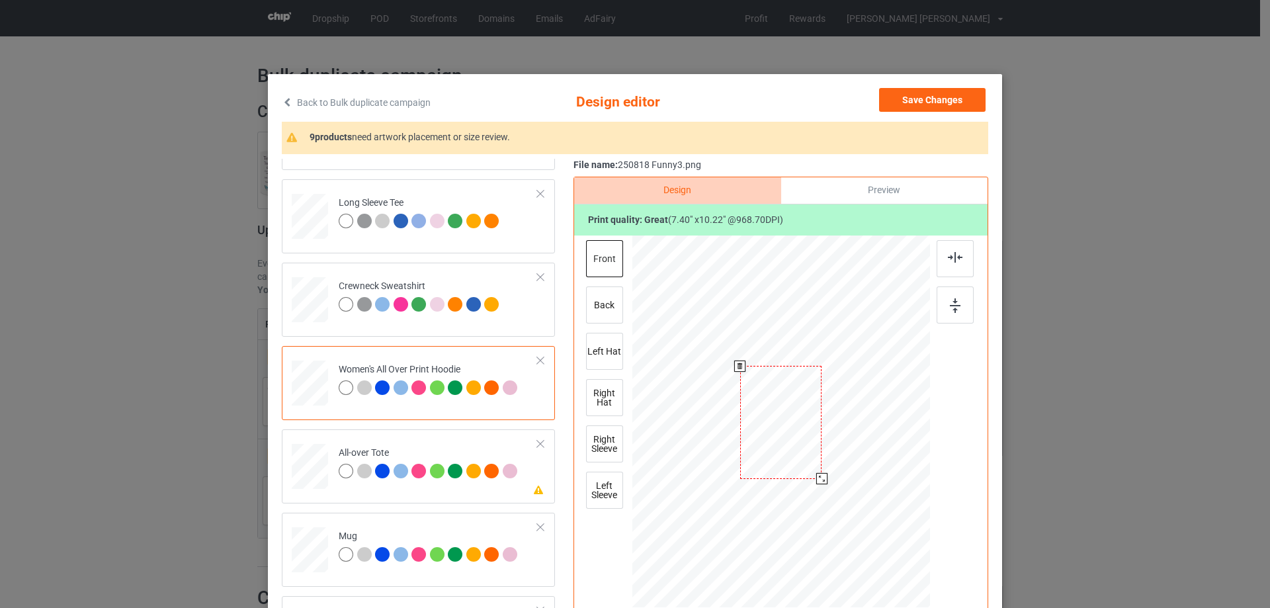
drag, startPoint x: 867, startPoint y: 547, endPoint x: 798, endPoint y: 466, distance: 107.0
click at [832, 465] on div at bounding box center [782, 422] width 298 height 337
drag, startPoint x: 789, startPoint y: 434, endPoint x: 791, endPoint y: 420, distance: 14.1
click at [791, 420] on div at bounding box center [775, 377] width 81 height 112
click at [813, 435] on div at bounding box center [818, 435] width 11 height 11
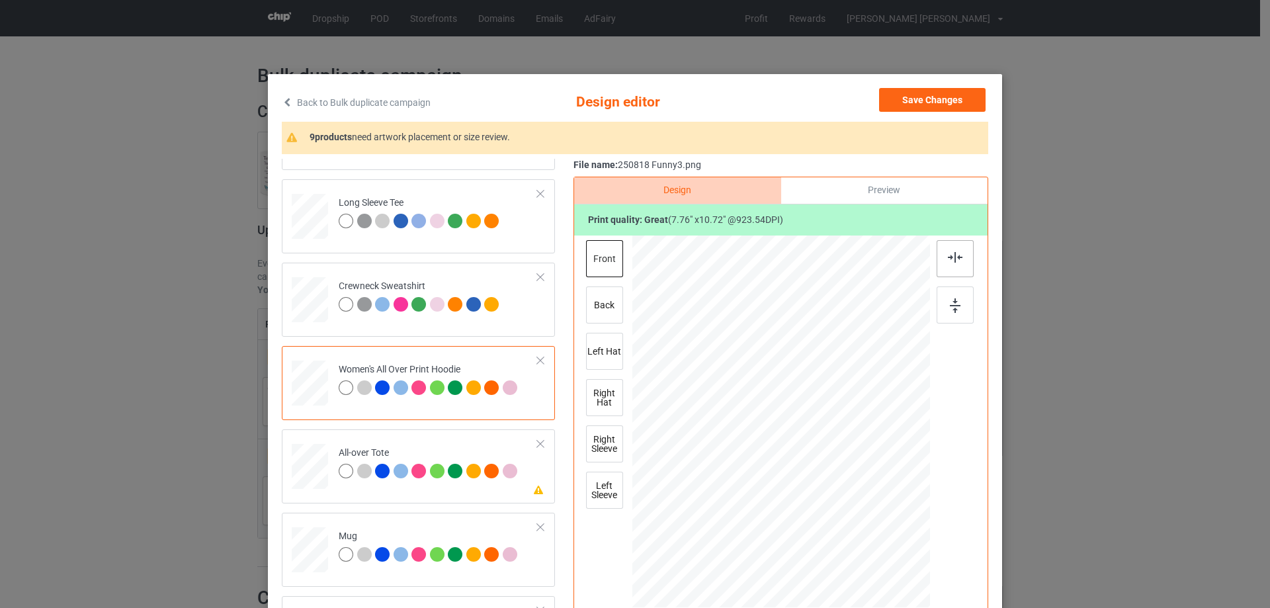
click at [954, 263] on img at bounding box center [955, 257] width 15 height 11
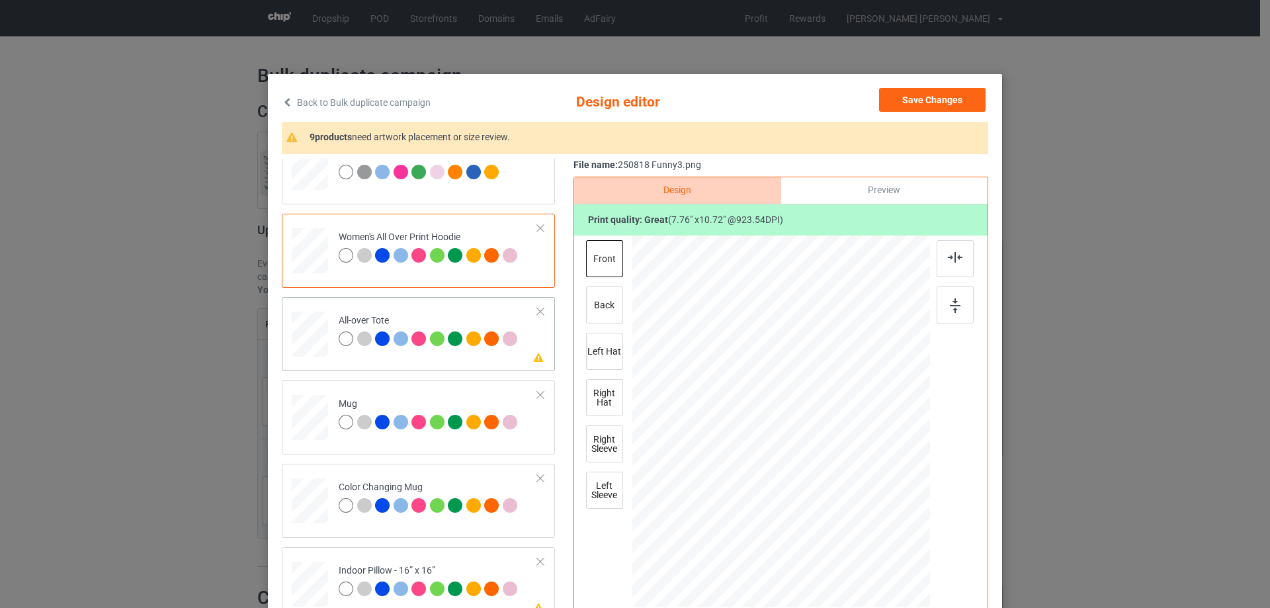
click at [319, 333] on div at bounding box center [310, 334] width 36 height 36
click at [863, 533] on div at bounding box center [864, 536] width 11 height 11
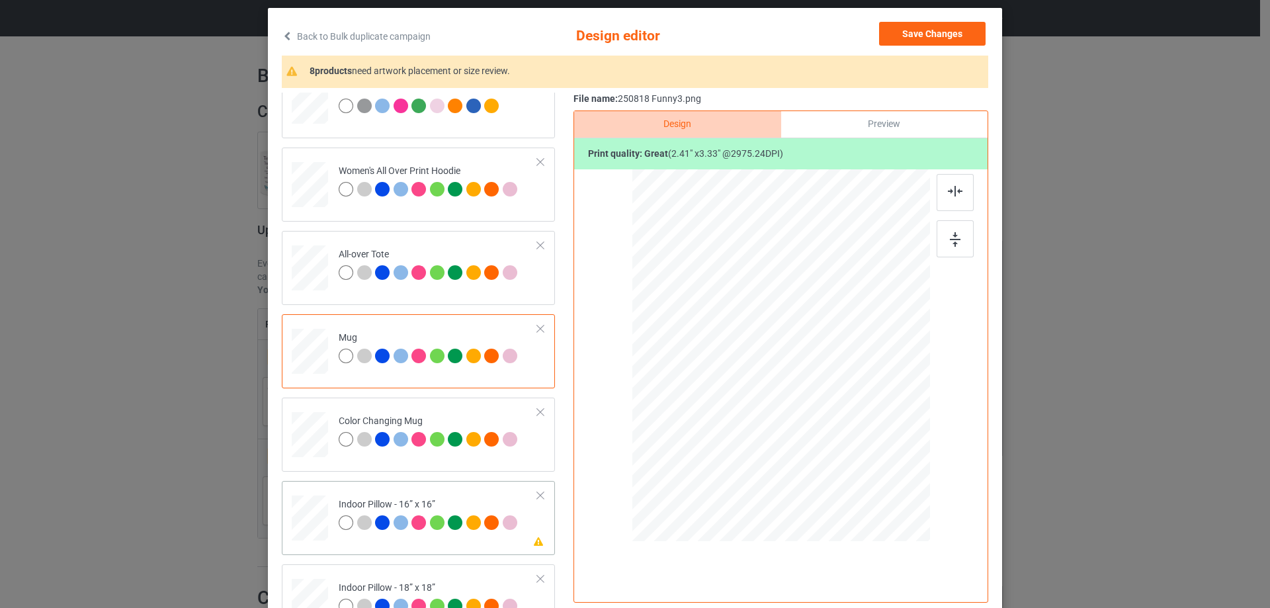
scroll to position [595, 0]
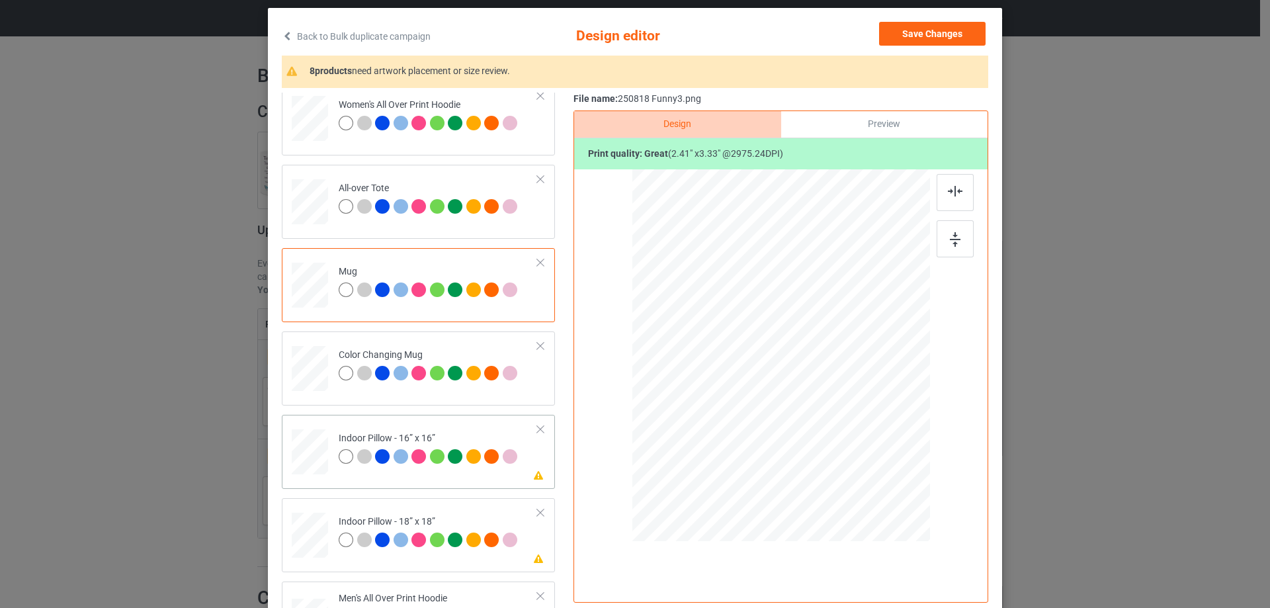
click at [308, 439] on div at bounding box center [310, 452] width 36 height 36
drag, startPoint x: 864, startPoint y: 466, endPoint x: 863, endPoint y: 456, distance: 10.7
click at [863, 456] on div at bounding box center [782, 355] width 298 height 297
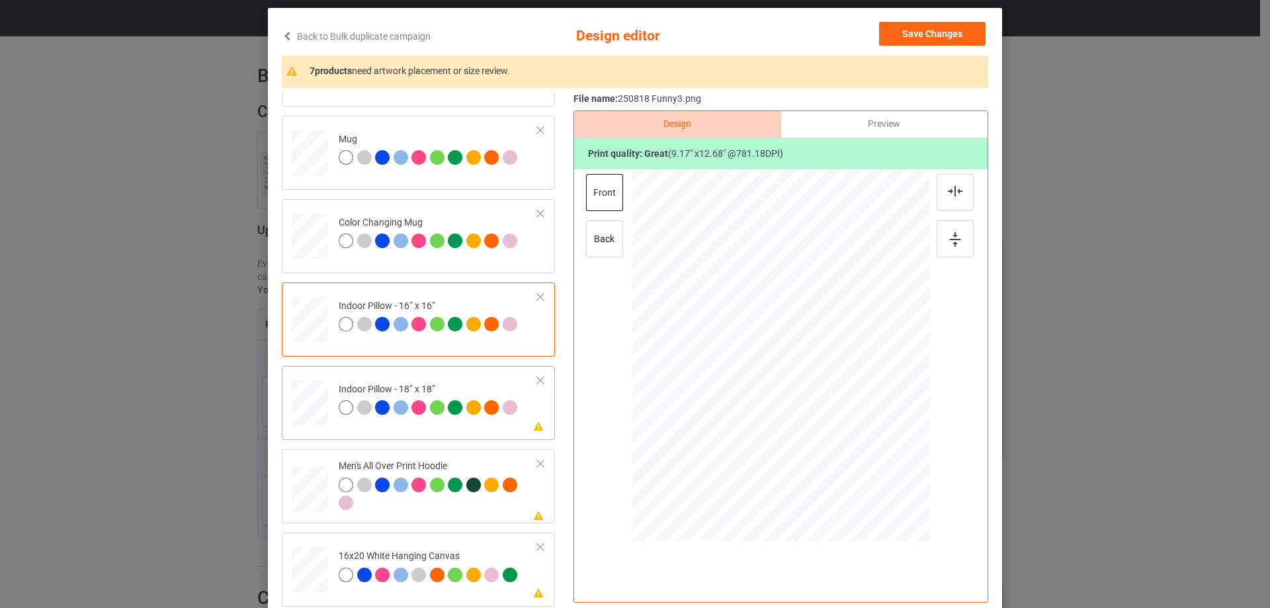
click at [296, 405] on div at bounding box center [310, 403] width 36 height 36
drag, startPoint x: 869, startPoint y: 482, endPoint x: 371, endPoint y: 402, distance: 505.2
click at [856, 462] on div at bounding box center [857, 460] width 11 height 11
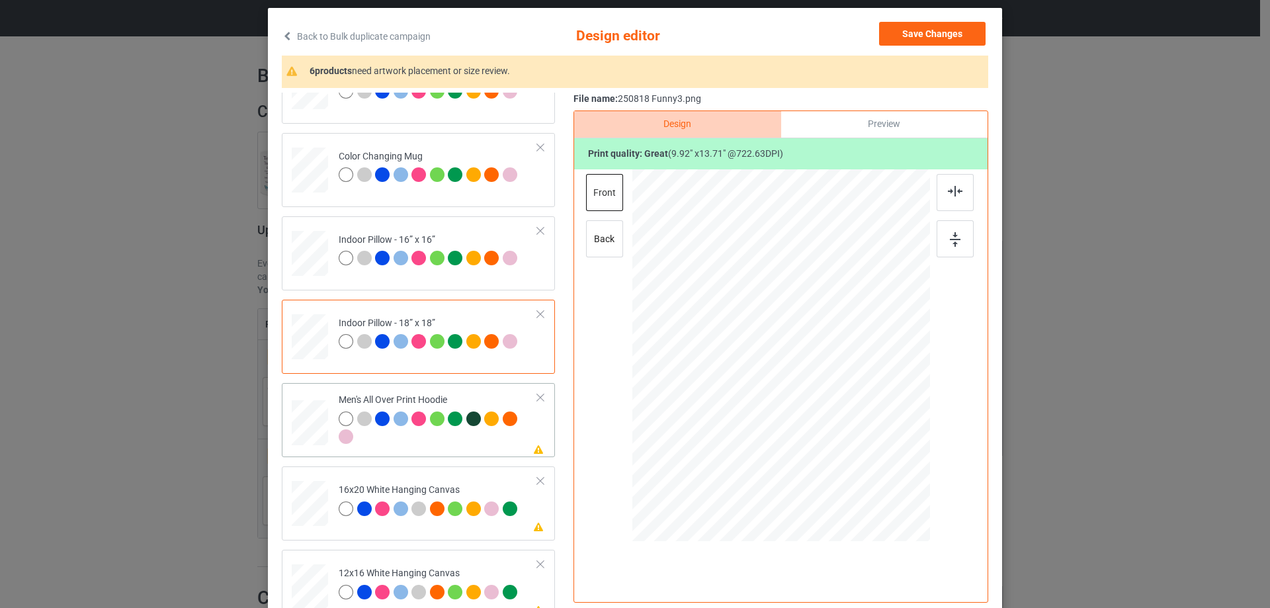
click at [310, 432] on div at bounding box center [310, 423] width 36 height 38
drag, startPoint x: 865, startPoint y: 480, endPoint x: 850, endPoint y: 414, distance: 68.5
click at [850, 414] on div at bounding box center [782, 355] width 298 height 316
drag, startPoint x: 831, startPoint y: 431, endPoint x: 826, endPoint y: 414, distance: 18.5
click at [826, 414] on div at bounding box center [825, 417] width 11 height 11
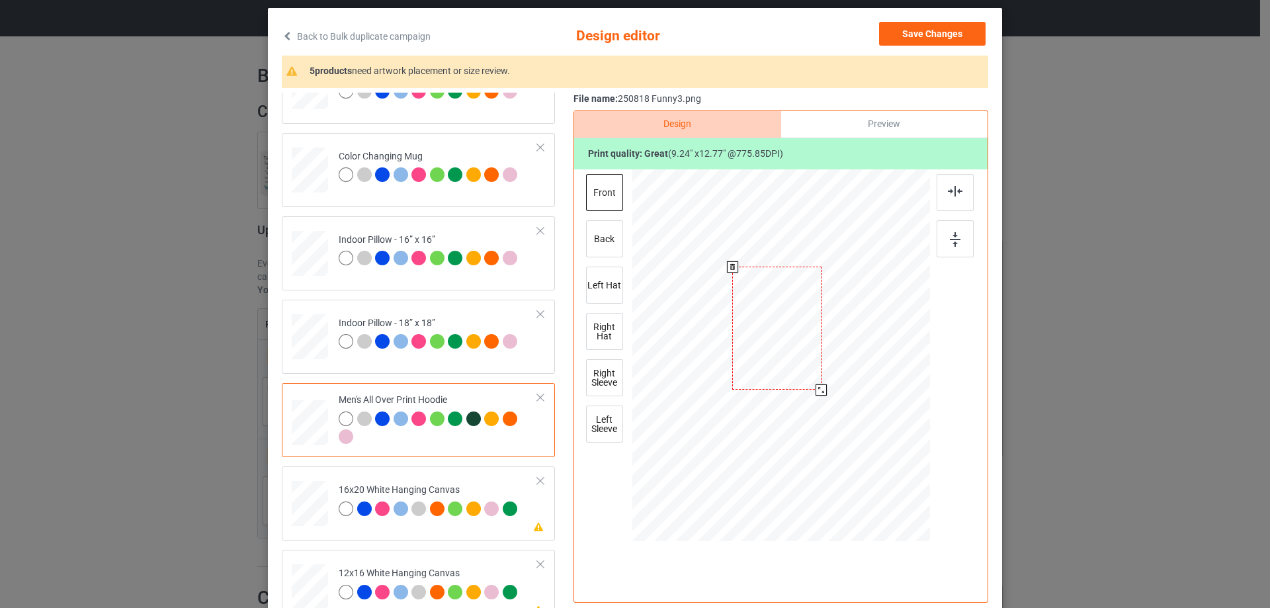
click at [786, 379] on div at bounding box center [776, 328] width 89 height 123
drag, startPoint x: 814, startPoint y: 391, endPoint x: 811, endPoint y: 384, distance: 7.4
click at [812, 384] on div at bounding box center [817, 383] width 11 height 11
click at [783, 356] on div at bounding box center [779, 319] width 80 height 111
click at [948, 196] on img at bounding box center [955, 191] width 15 height 11
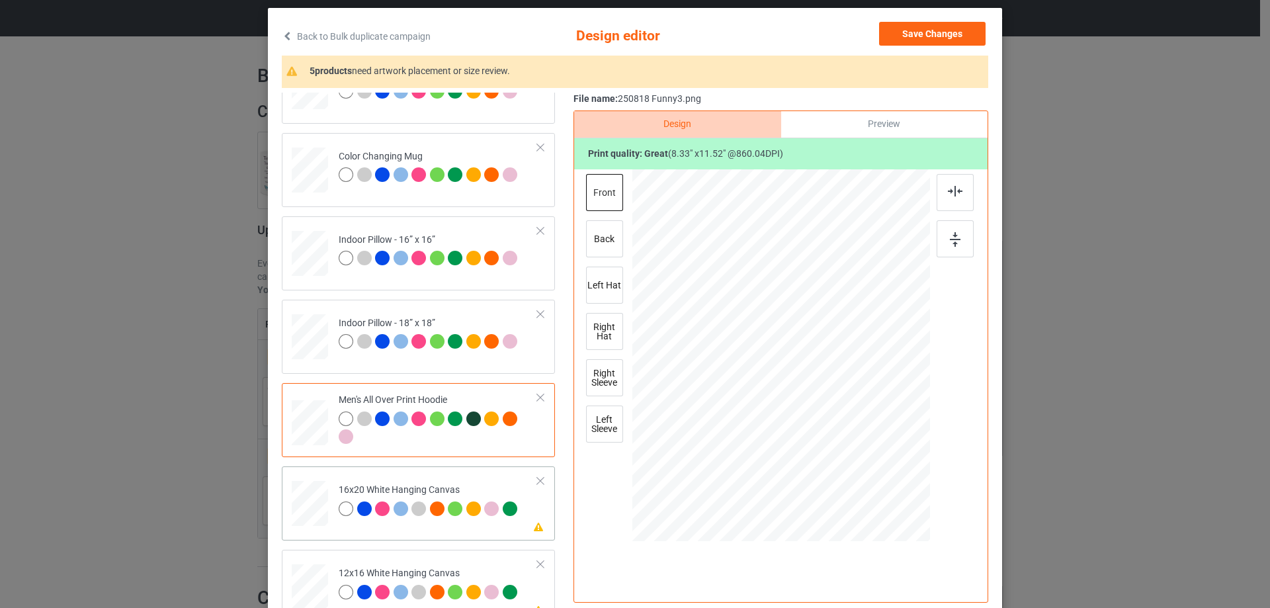
scroll to position [926, 0]
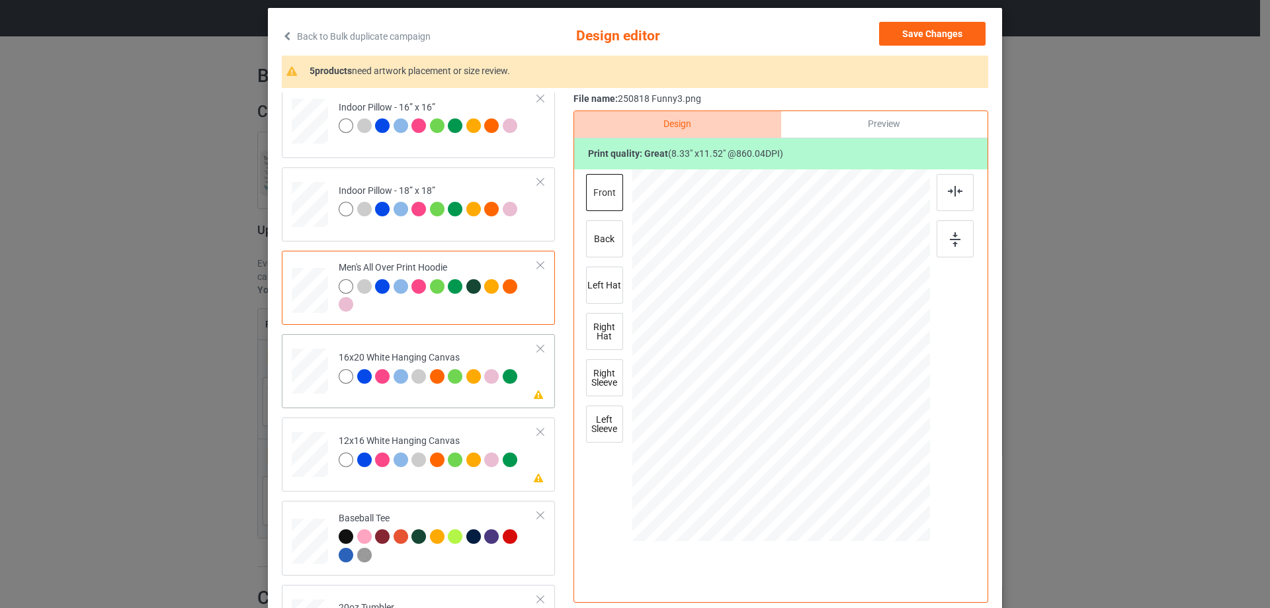
click at [312, 374] on div at bounding box center [310, 372] width 36 height 46
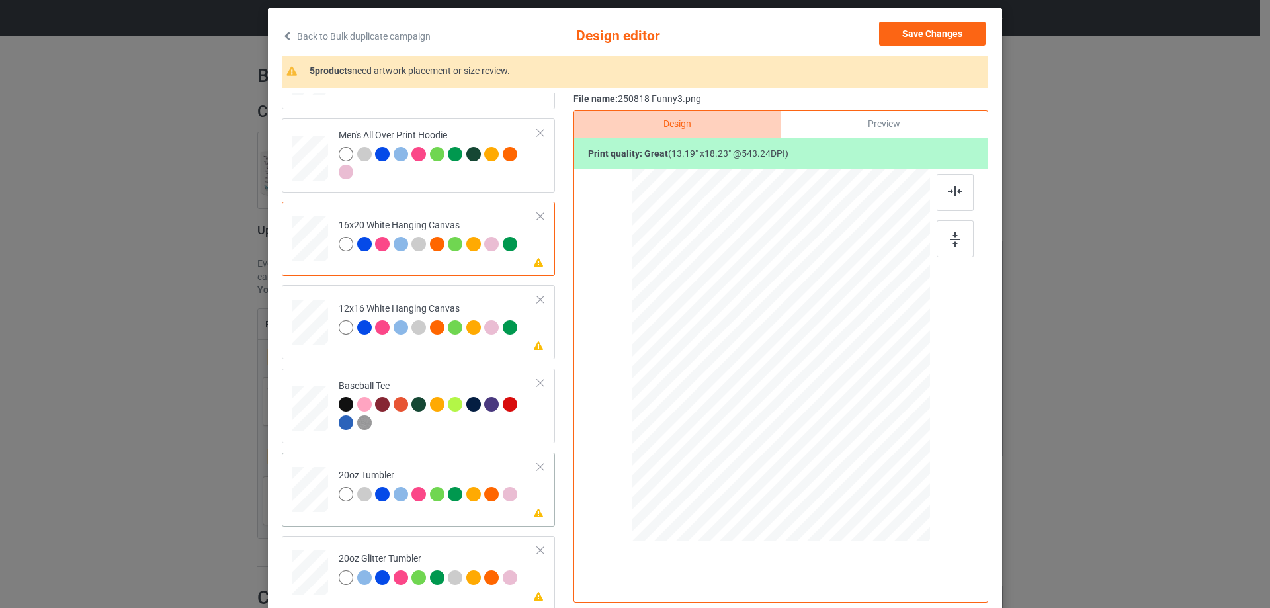
click at [298, 494] on div at bounding box center [309, 489] width 34 height 21
click at [758, 422] on div at bounding box center [759, 418] width 11 height 11
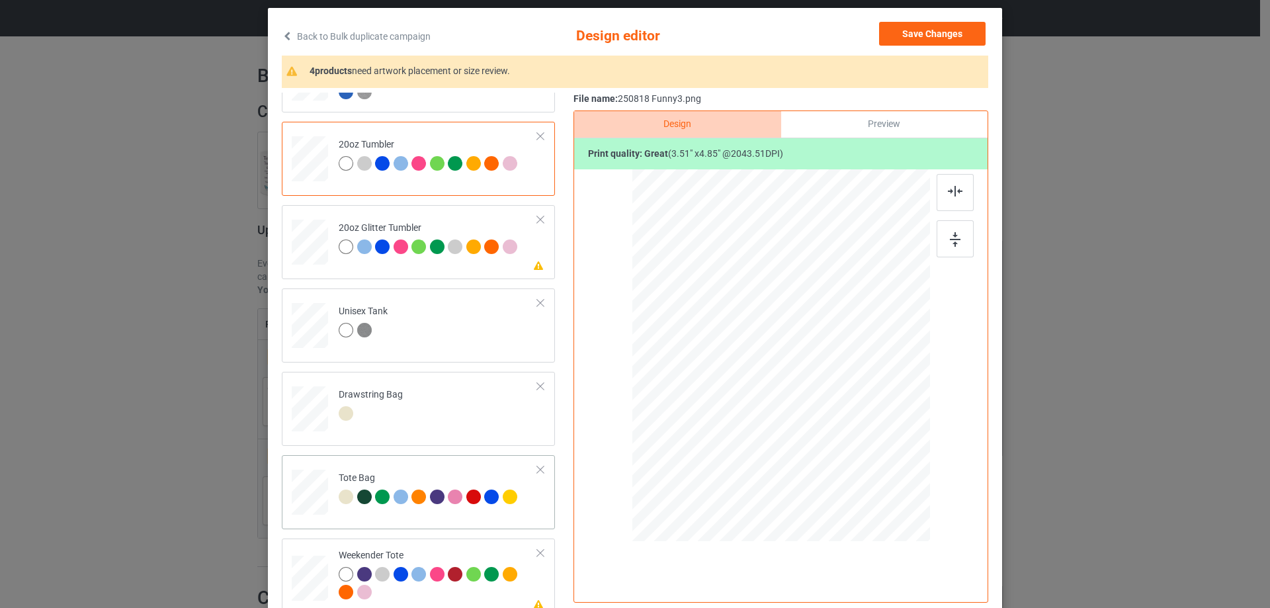
scroll to position [1393, 0]
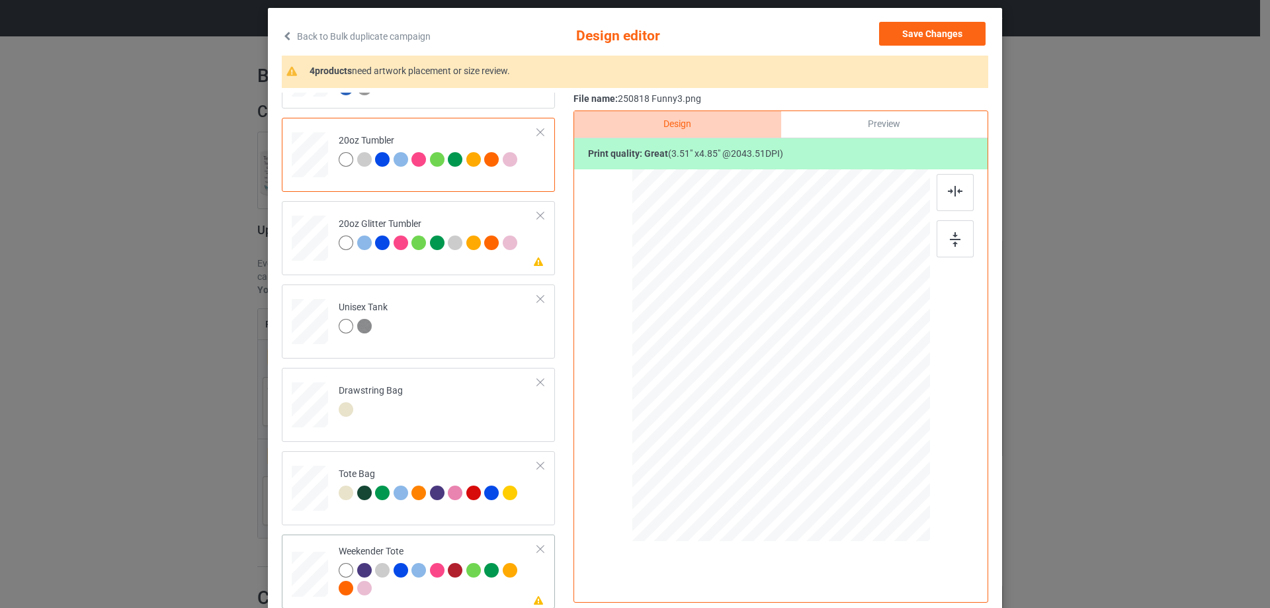
click at [312, 583] on div at bounding box center [310, 574] width 36 height 23
drag, startPoint x: 865, startPoint y: 479, endPoint x: 836, endPoint y: 421, distance: 64.8
click at [836, 421] on div at bounding box center [781, 356] width 296 height 192
click at [800, 396] on div at bounding box center [780, 352] width 103 height 143
click at [949, 191] on img at bounding box center [955, 191] width 15 height 11
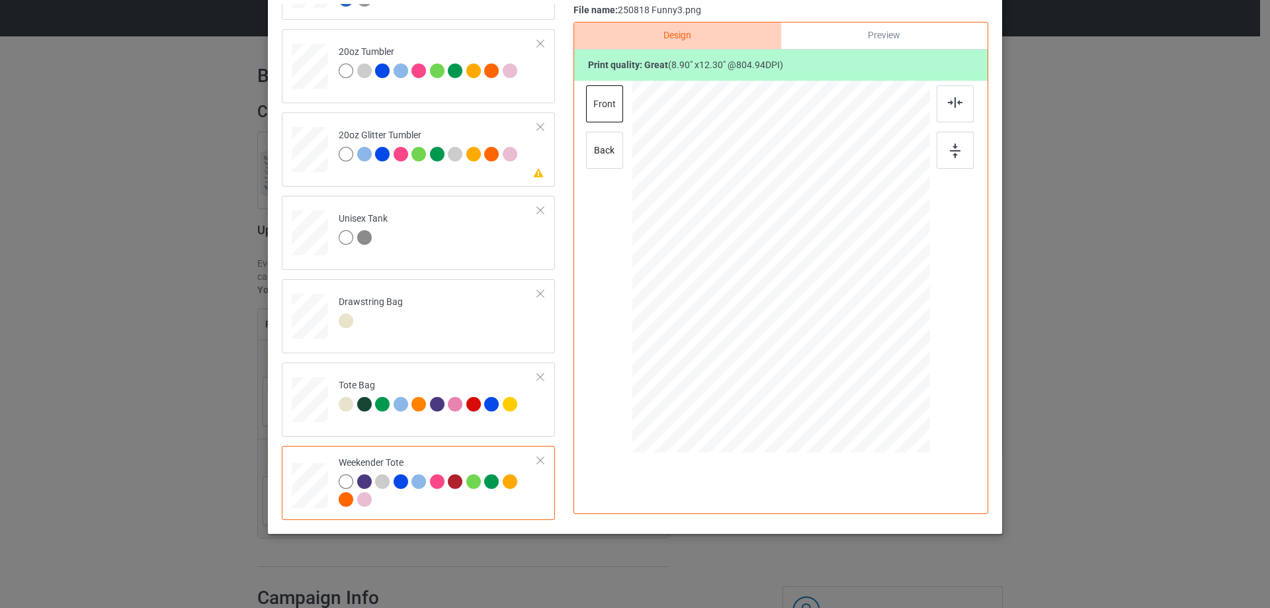
scroll to position [0, 0]
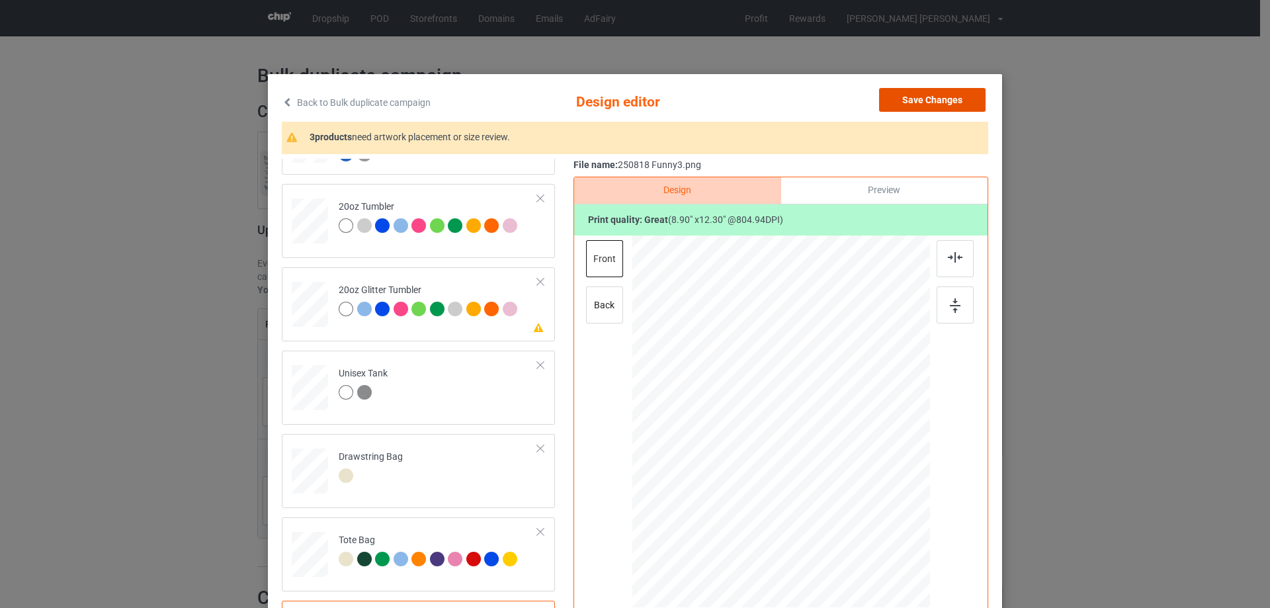
click at [932, 102] on button "Save Changes" at bounding box center [932, 100] width 107 height 24
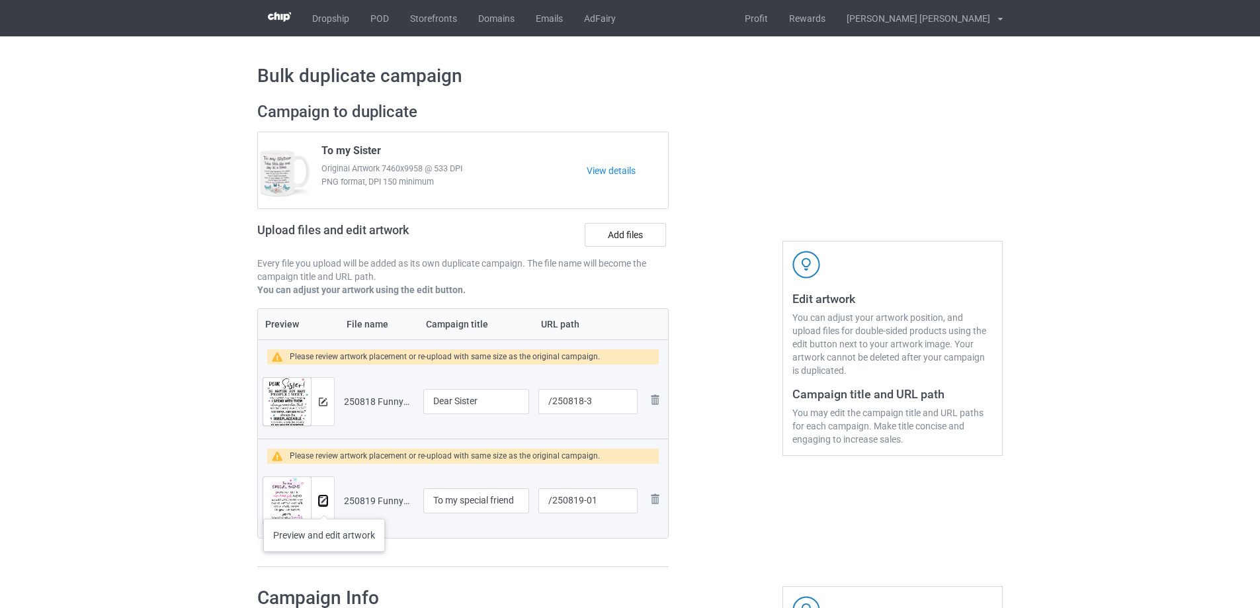
click at [324, 505] on button at bounding box center [323, 501] width 9 height 11
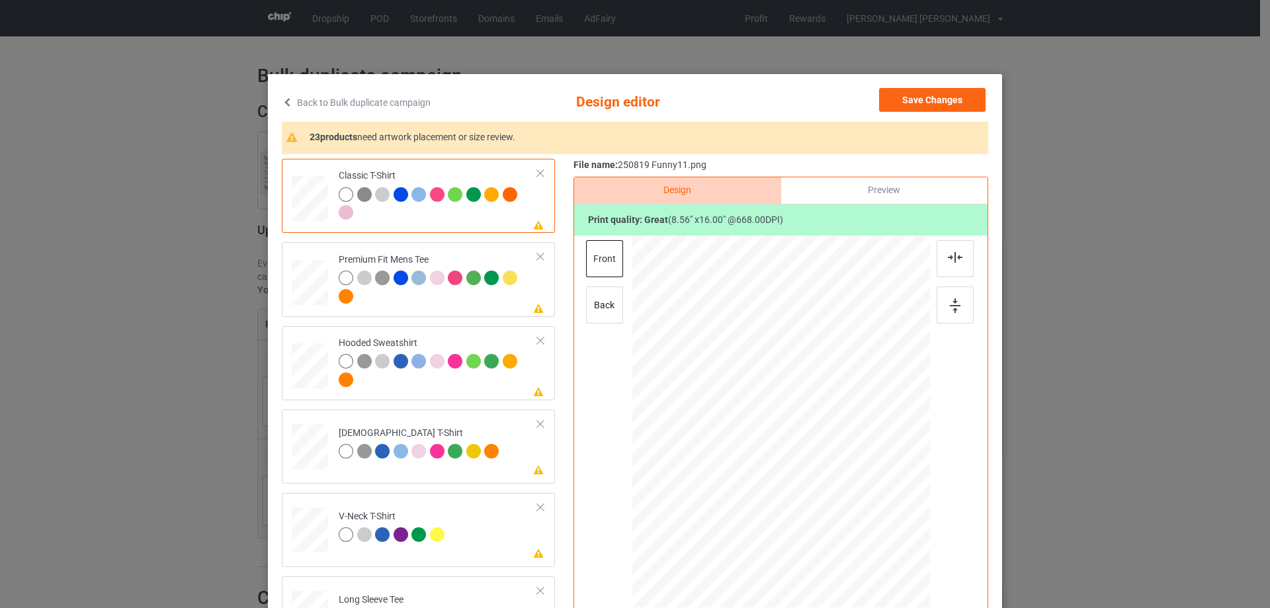
scroll to position [265, 0]
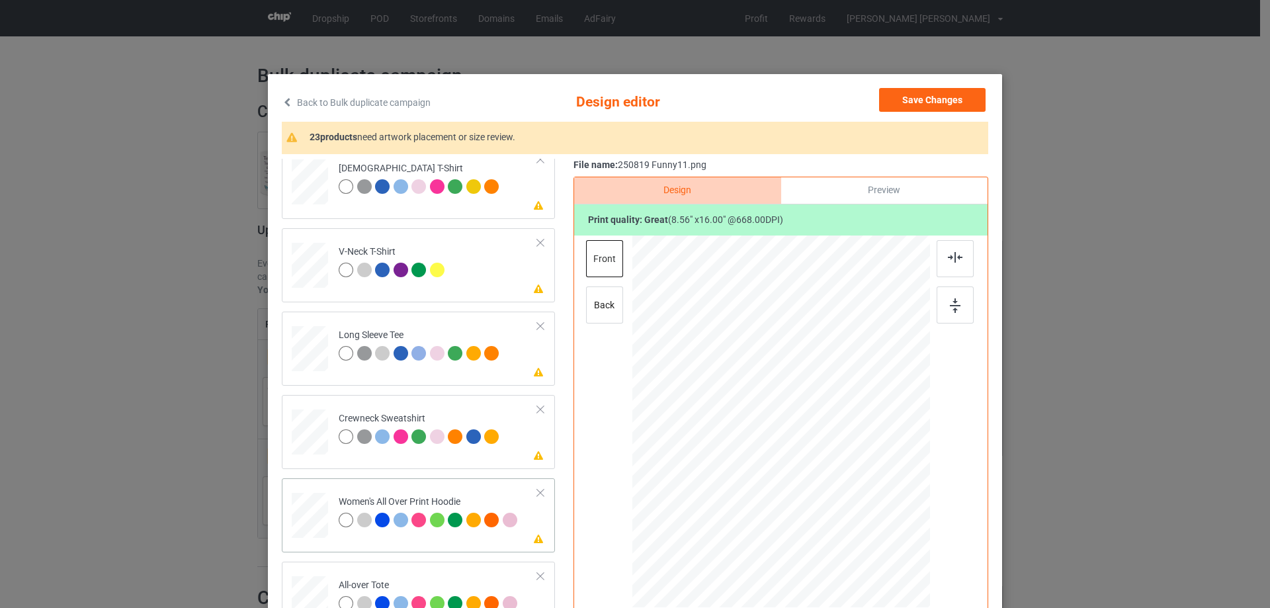
click at [305, 522] on div at bounding box center [310, 515] width 36 height 41
drag, startPoint x: 867, startPoint y: 591, endPoint x: 834, endPoint y: 460, distance: 134.5
click at [834, 460] on div at bounding box center [782, 422] width 298 height 337
drag, startPoint x: 795, startPoint y: 463, endPoint x: 795, endPoint y: 417, distance: 46.3
click at [795, 417] on div at bounding box center [782, 376] width 64 height 120
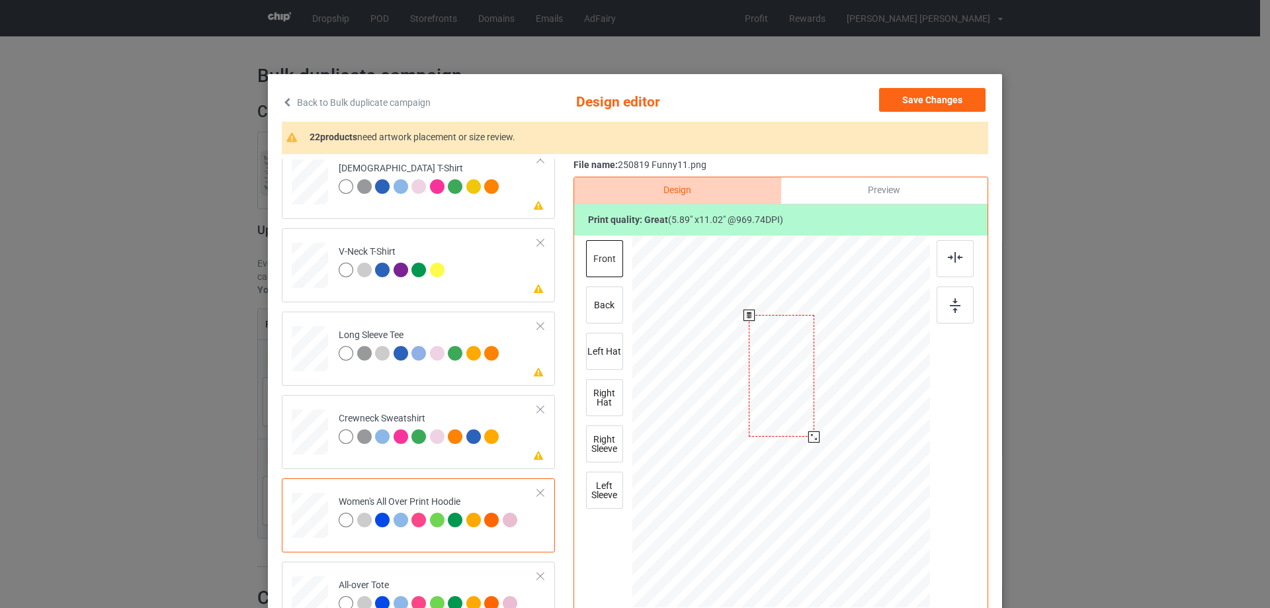
click at [810, 437] on div at bounding box center [814, 436] width 11 height 11
drag, startPoint x: 810, startPoint y: 440, endPoint x: 801, endPoint y: 430, distance: 13.6
click at [812, 441] on div at bounding box center [815, 438] width 11 height 11
click at [799, 427] on div at bounding box center [781, 374] width 67 height 125
click at [960, 259] on div at bounding box center [955, 258] width 37 height 37
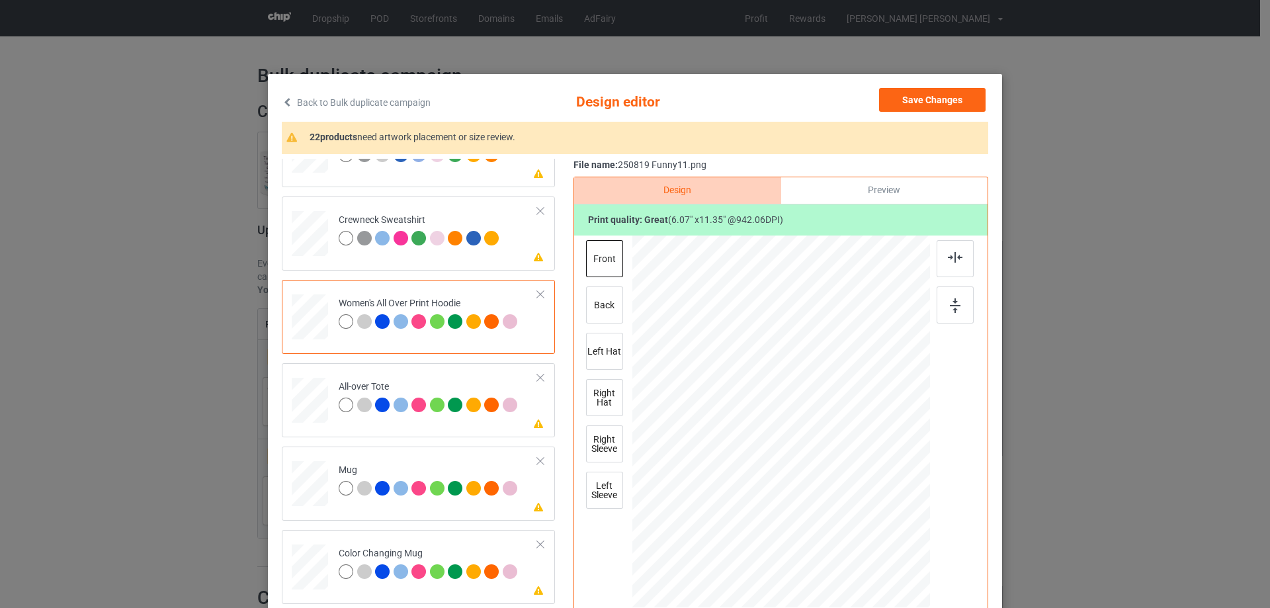
scroll to position [529, 0]
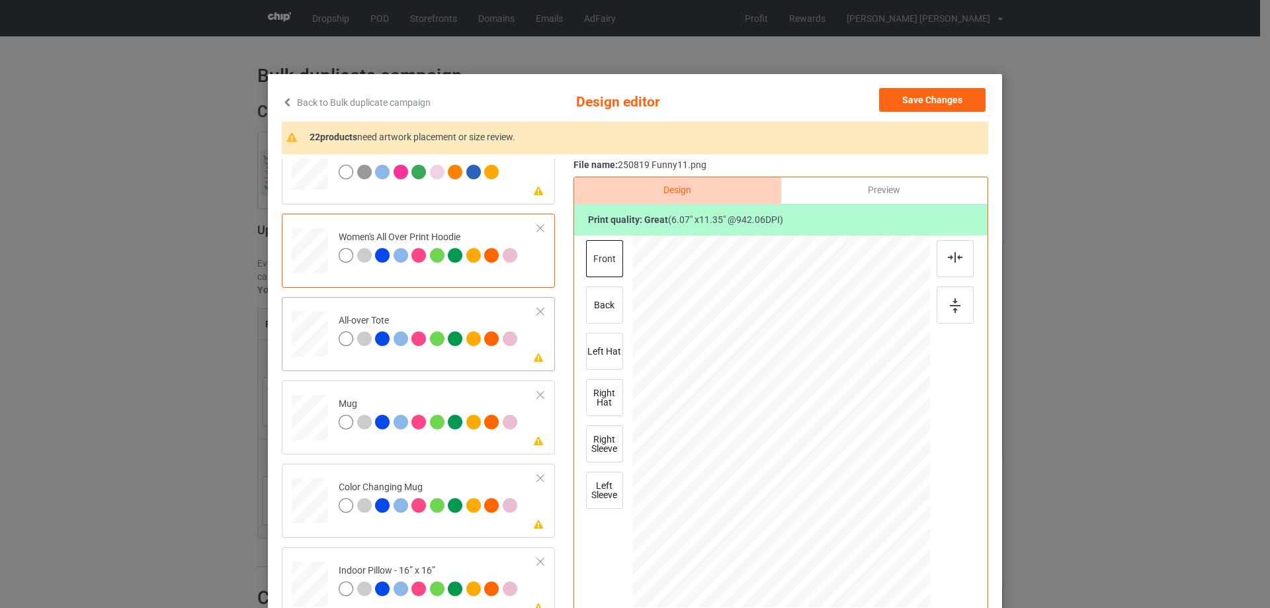
drag, startPoint x: 295, startPoint y: 337, endPoint x: 532, endPoint y: 337, distance: 236.9
click at [296, 337] on div at bounding box center [310, 334] width 36 height 36
drag, startPoint x: 865, startPoint y: 591, endPoint x: 850, endPoint y: 530, distance: 62.9
click at [850, 530] on div at bounding box center [782, 422] width 298 height 298
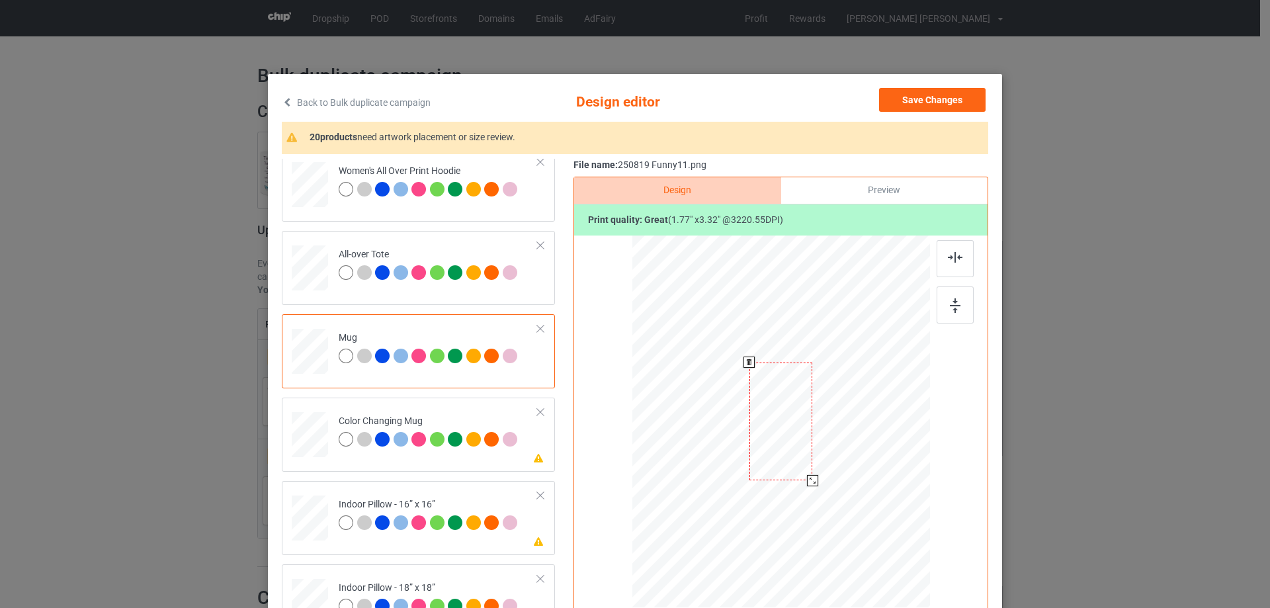
drag, startPoint x: 867, startPoint y: 589, endPoint x: 821, endPoint y: 472, distance: 125.3
click at [821, 472] on div at bounding box center [782, 421] width 298 height 124
drag, startPoint x: 777, startPoint y: 457, endPoint x: 861, endPoint y: 454, distance: 83.4
click at [861, 454] on div at bounding box center [865, 418] width 64 height 118
click at [891, 481] on div at bounding box center [896, 479] width 11 height 11
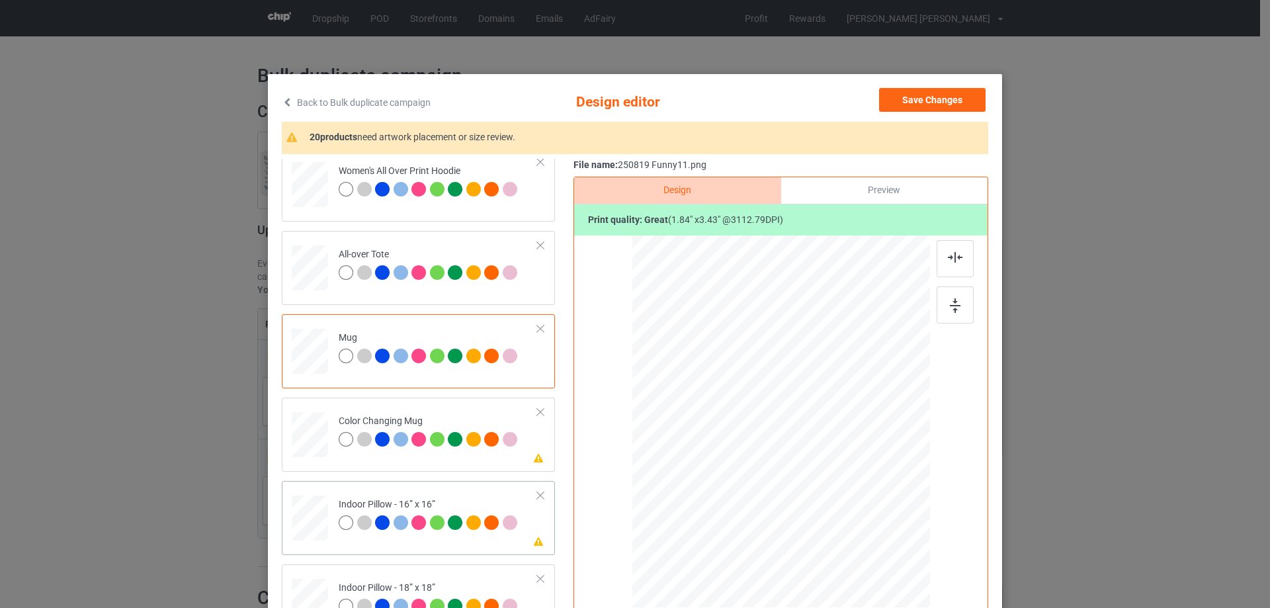
scroll to position [728, 0]
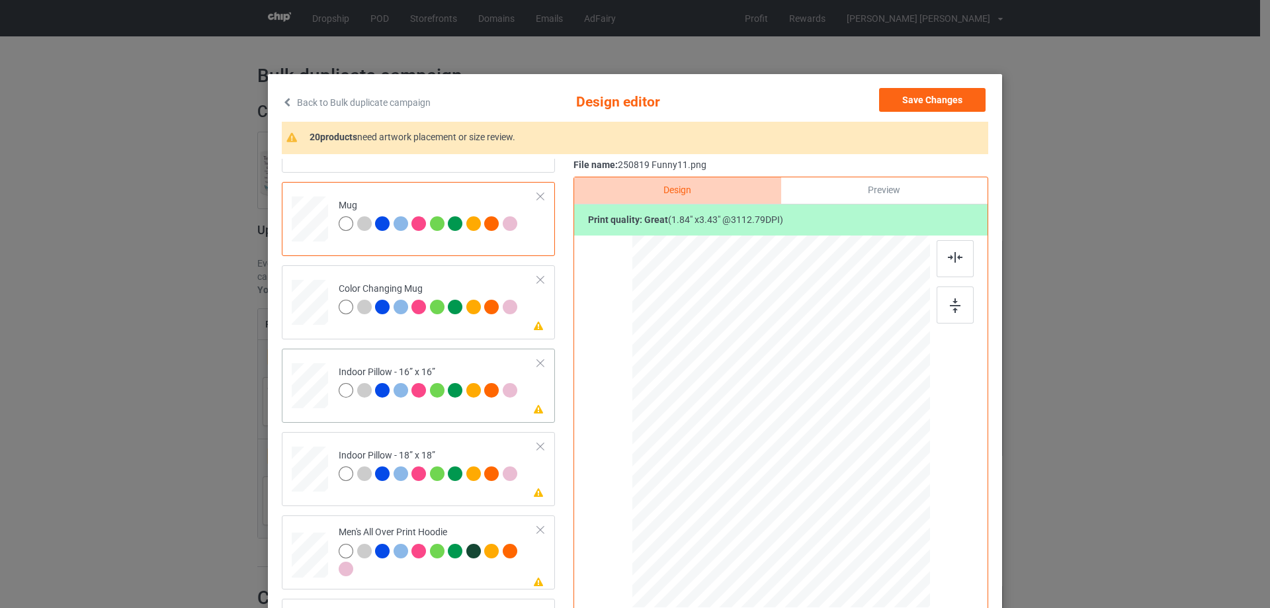
click at [312, 398] on div at bounding box center [310, 386] width 36 height 36
drag, startPoint x: 866, startPoint y: 589, endPoint x: 851, endPoint y: 522, distance: 68.5
click at [851, 522] on div at bounding box center [782, 421] width 298 height 297
click at [816, 505] on div at bounding box center [781, 417] width 117 height 220
click at [953, 259] on img at bounding box center [955, 257] width 15 height 11
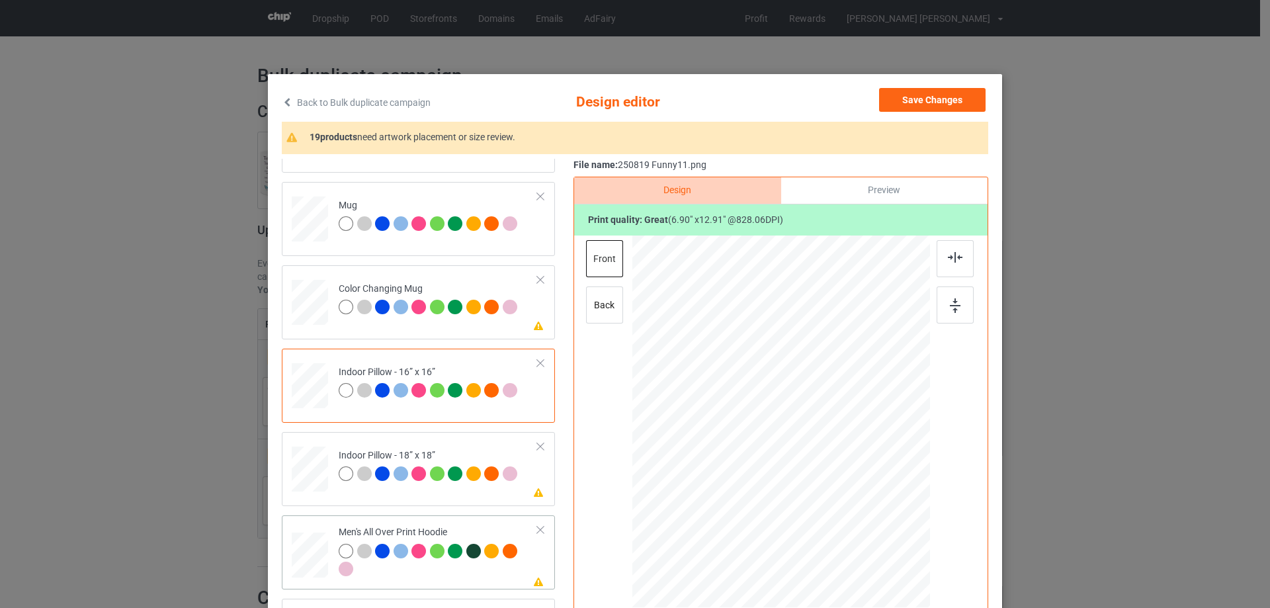
scroll to position [860, 0]
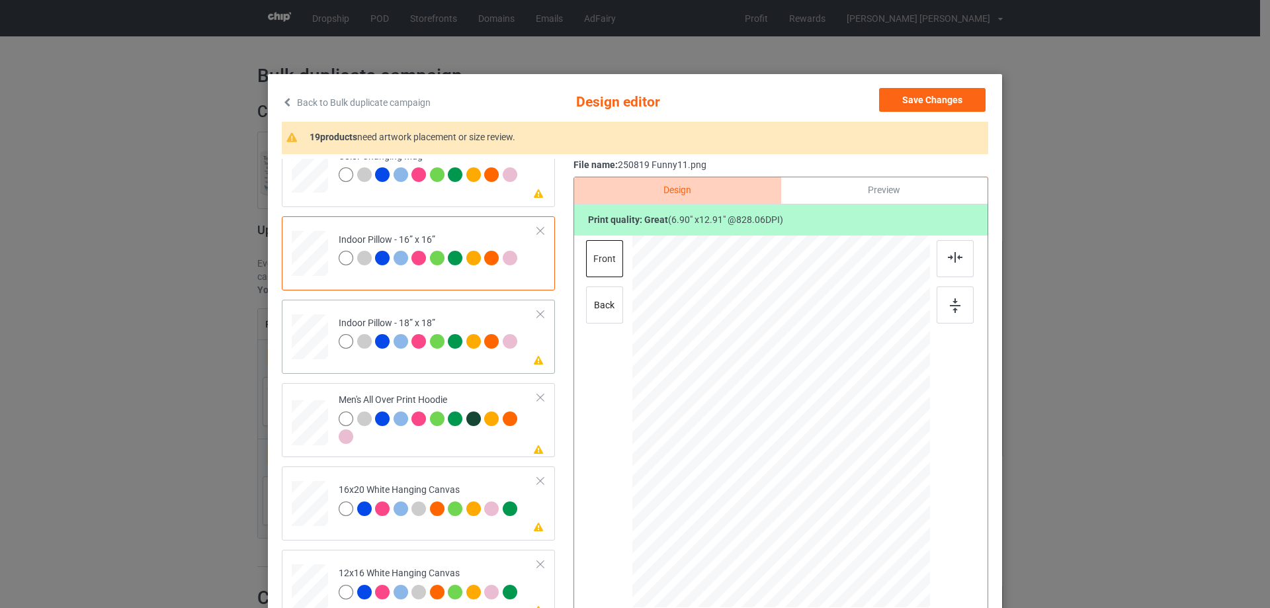
click at [292, 328] on div at bounding box center [310, 337] width 36 height 36
drag, startPoint x: 865, startPoint y: 588, endPoint x: 840, endPoint y: 529, distance: 64.0
click at [840, 529] on div at bounding box center [839, 532] width 11 height 11
click at [809, 517] on div at bounding box center [781, 420] width 118 height 220
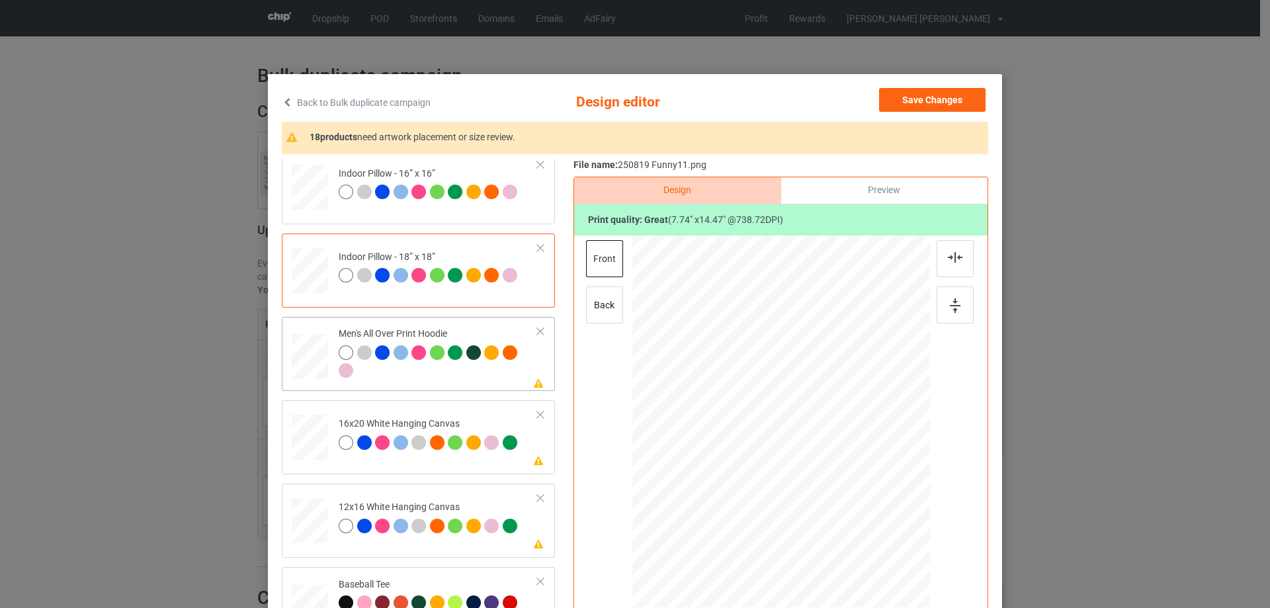
click at [314, 353] on div at bounding box center [310, 357] width 36 height 38
drag, startPoint x: 867, startPoint y: 589, endPoint x: 817, endPoint y: 464, distance: 133.9
click at [823, 466] on div at bounding box center [782, 421] width 298 height 316
drag, startPoint x: 773, startPoint y: 454, endPoint x: 773, endPoint y: 417, distance: 36.4
click at [773, 417] on div at bounding box center [781, 385] width 60 height 112
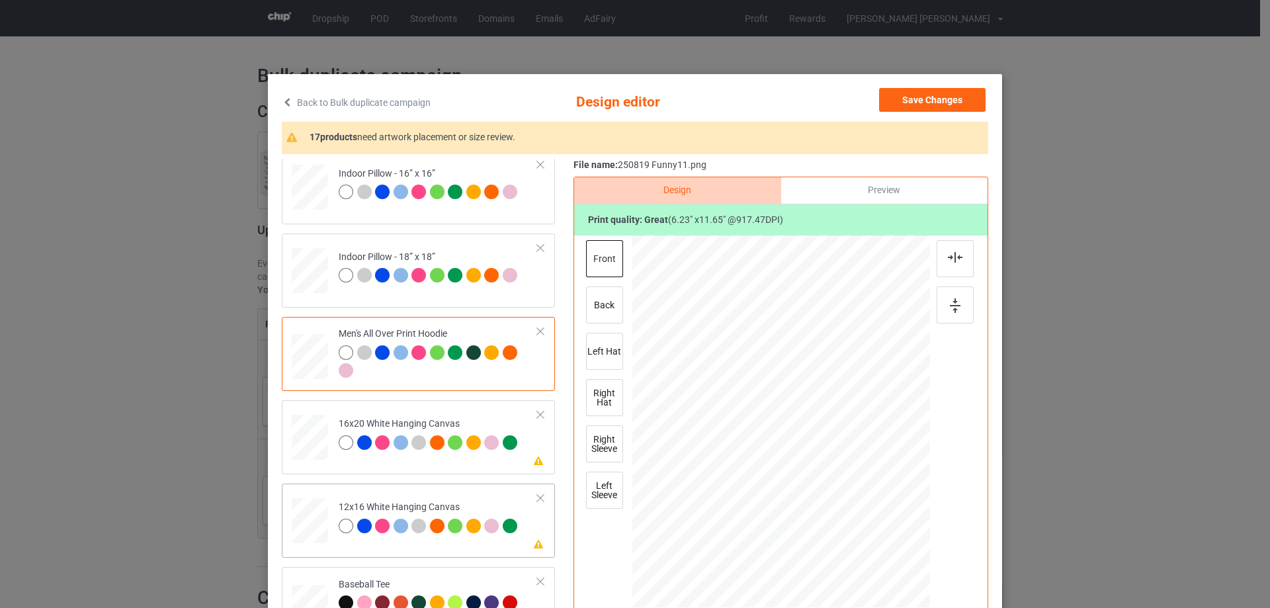
scroll to position [992, 0]
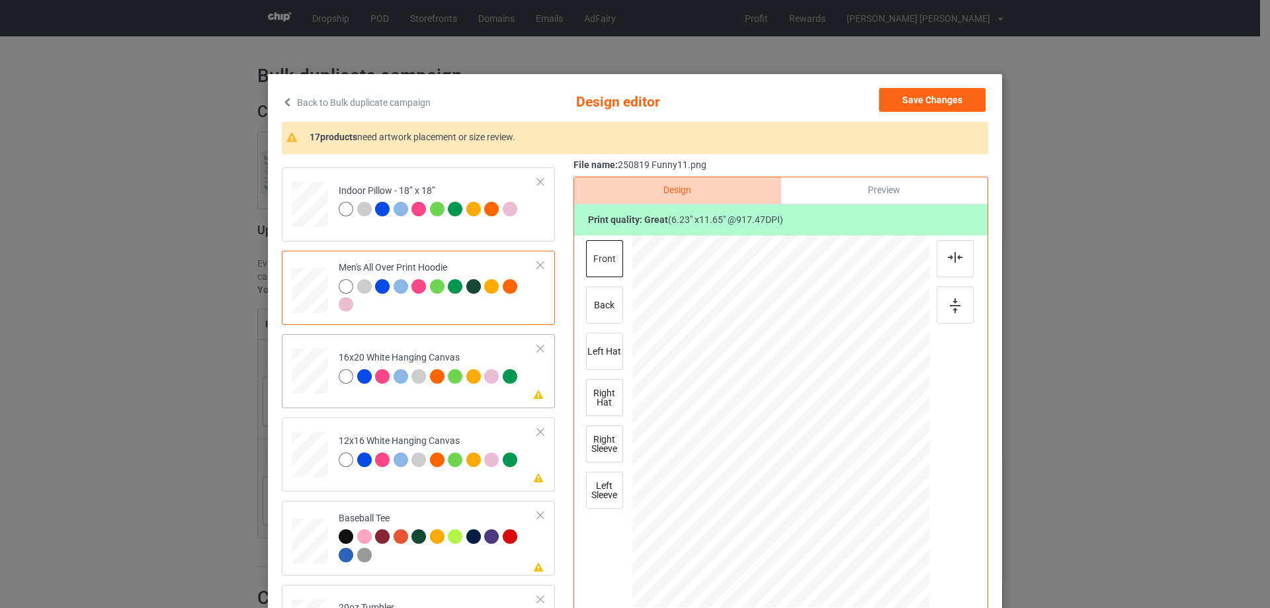
click at [296, 364] on div at bounding box center [310, 372] width 36 height 46
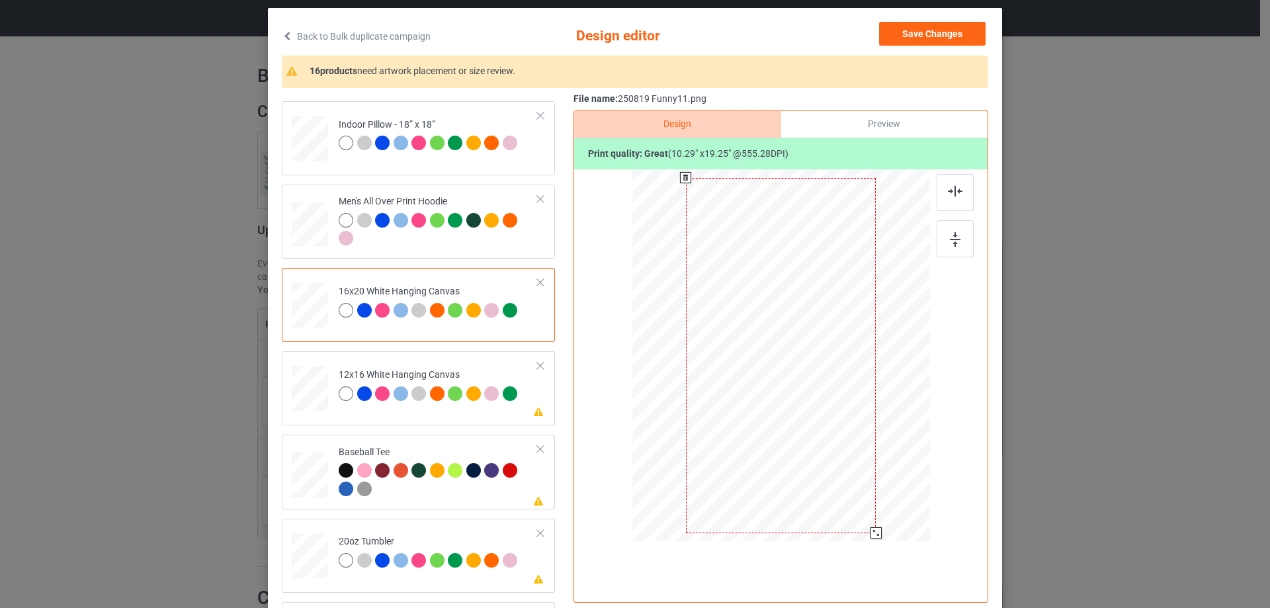
drag, startPoint x: 864, startPoint y: 521, endPoint x: 873, endPoint y: 530, distance: 12.6
click at [873, 530] on div at bounding box center [876, 532] width 11 height 11
click at [852, 511] on div at bounding box center [781, 353] width 190 height 355
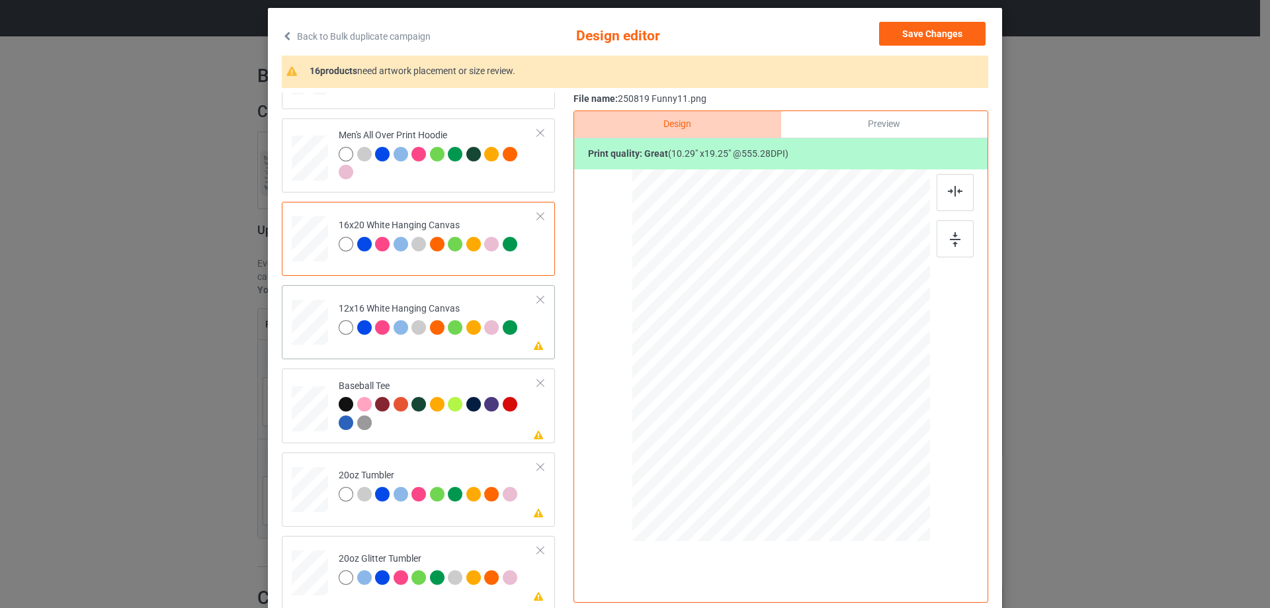
click at [314, 335] on div at bounding box center [310, 323] width 34 height 46
drag, startPoint x: 864, startPoint y: 515, endPoint x: 884, endPoint y: 529, distance: 24.2
click at [884, 529] on div at bounding box center [781, 355] width 280 height 373
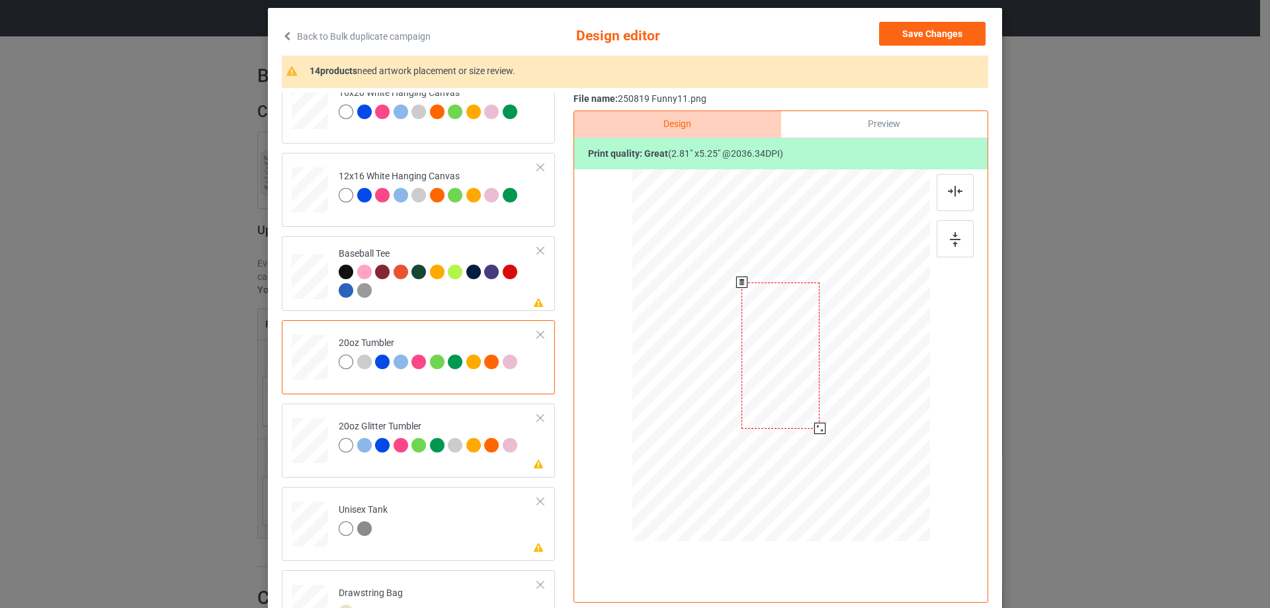
drag, startPoint x: 862, startPoint y: 512, endPoint x: 777, endPoint y: 413, distance: 130.9
click at [814, 430] on div at bounding box center [819, 428] width 11 height 11
drag, startPoint x: 721, startPoint y: 413, endPoint x: 709, endPoint y: 414, distance: 11.3
click at [709, 414] on div at bounding box center [715, 356] width 78 height 146
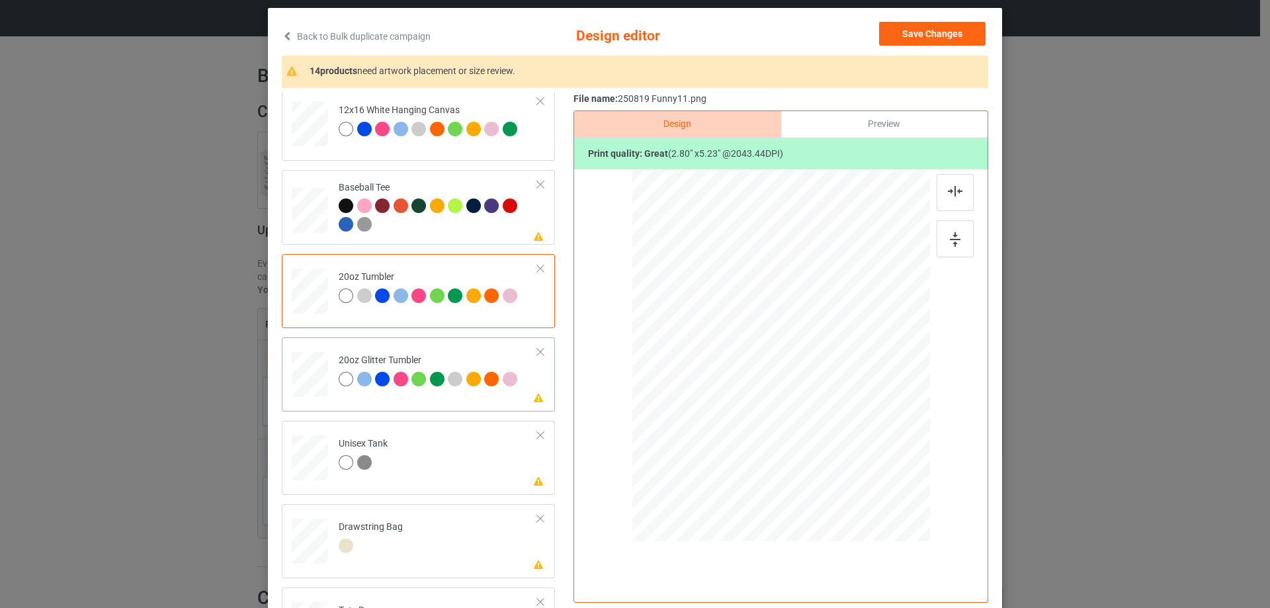
click at [310, 373] on div at bounding box center [310, 374] width 34 height 29
drag, startPoint x: 862, startPoint y: 515, endPoint x: 830, endPoint y: 459, distance: 65.2
click at [830, 459] on div at bounding box center [835, 456] width 11 height 11
click at [715, 431] on div at bounding box center [717, 352] width 108 height 202
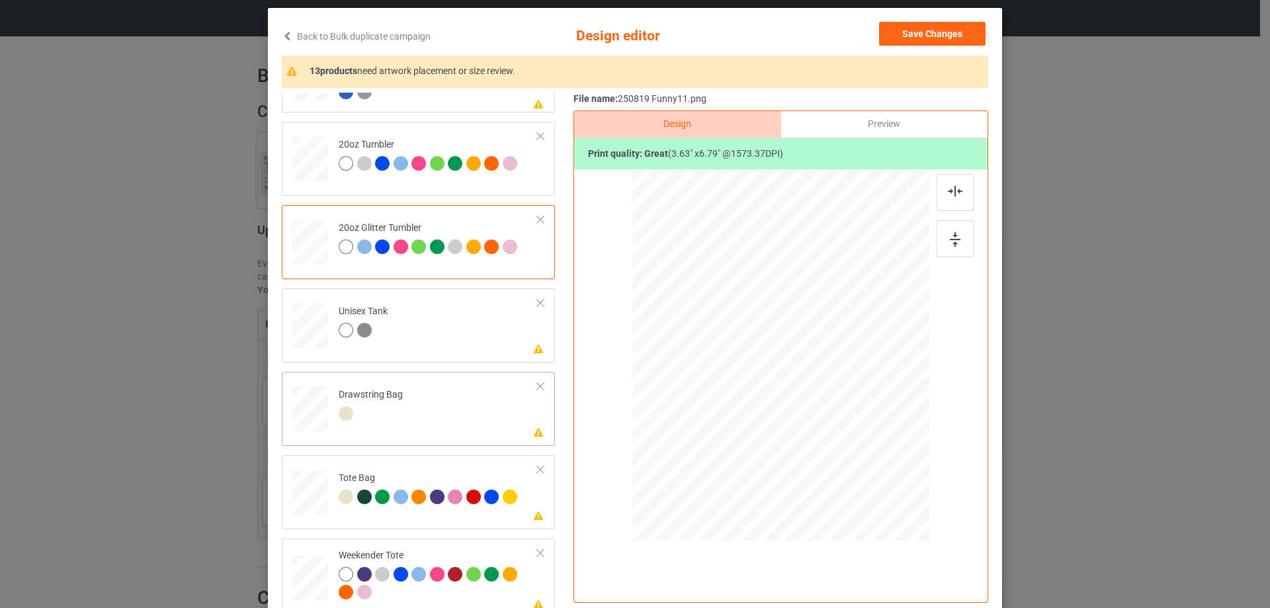
scroll to position [1393, 0]
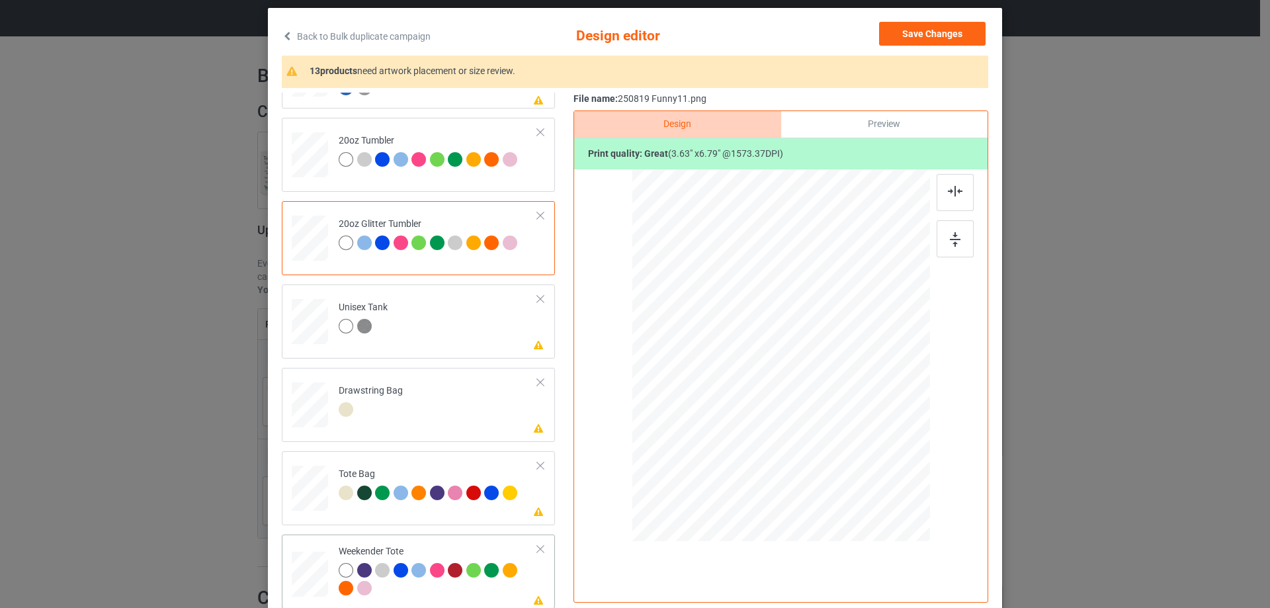
click at [311, 576] on div at bounding box center [310, 574] width 36 height 23
drag, startPoint x: 867, startPoint y: 524, endPoint x: 792, endPoint y: 415, distance: 132.7
click at [831, 419] on div at bounding box center [781, 356] width 296 height 192
drag, startPoint x: 792, startPoint y: 408, endPoint x: 812, endPoint y: 379, distance: 35.6
click at [791, 406] on div at bounding box center [781, 349] width 78 height 146
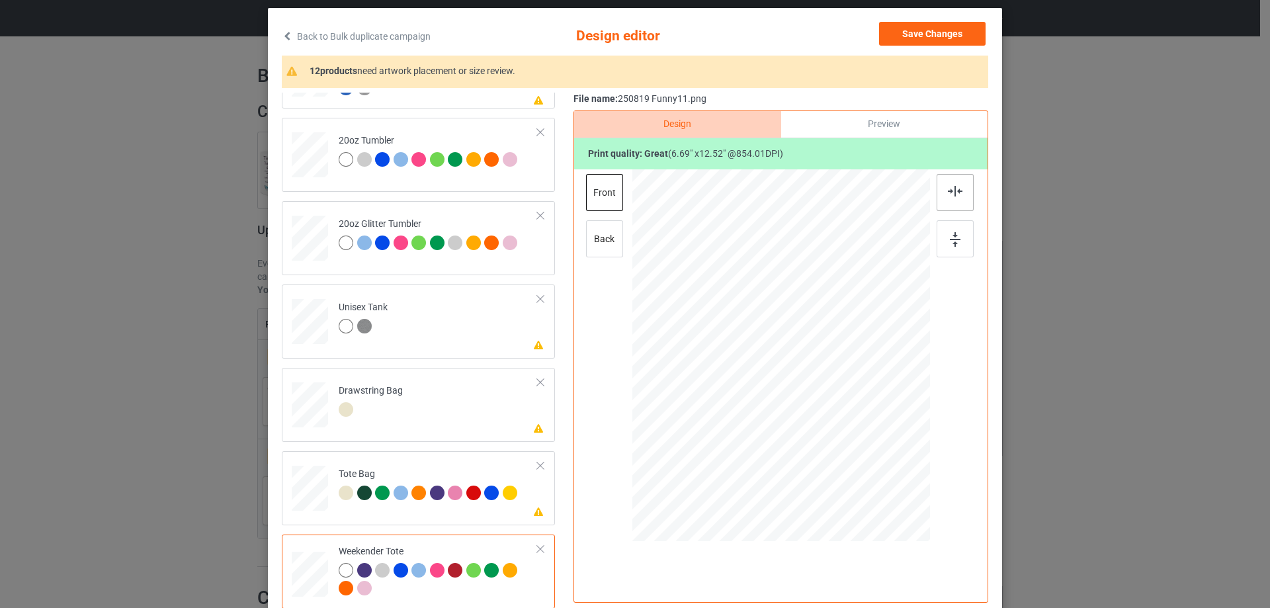
click at [945, 185] on div at bounding box center [955, 192] width 37 height 37
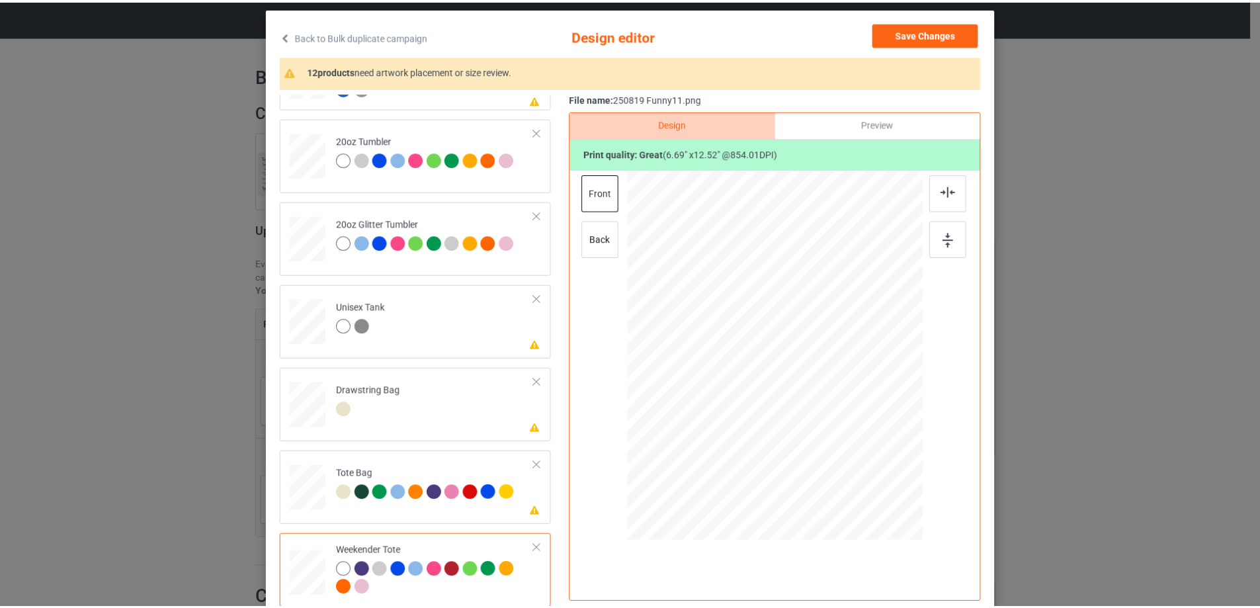
scroll to position [0, 0]
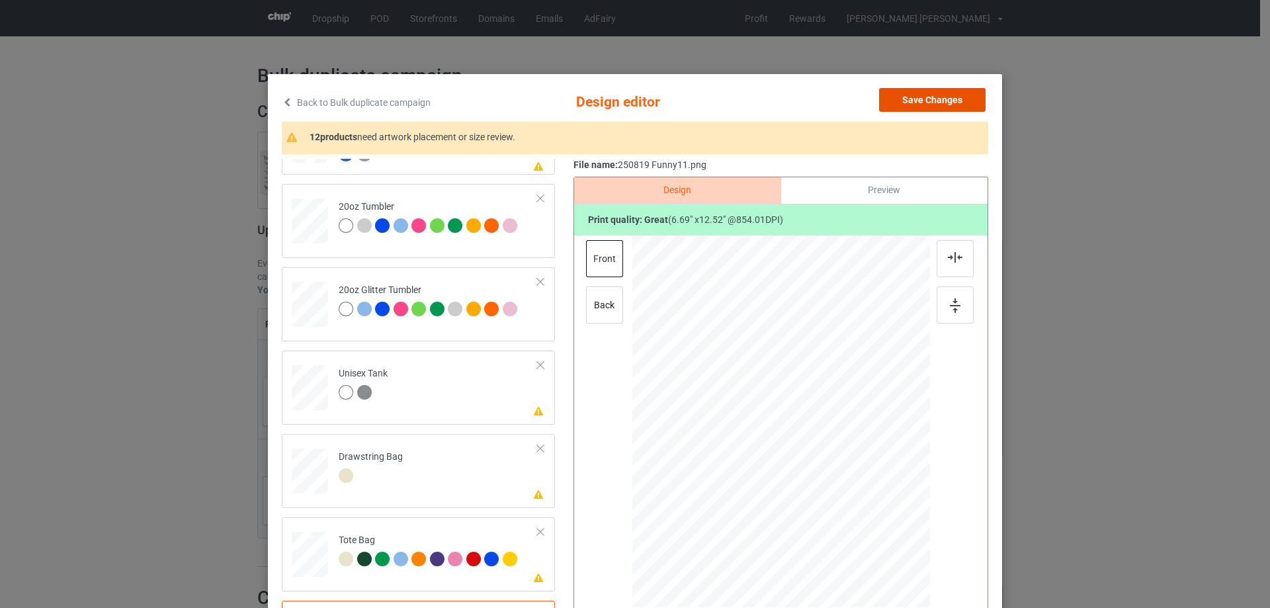
click at [940, 101] on button "Save Changes" at bounding box center [932, 100] width 107 height 24
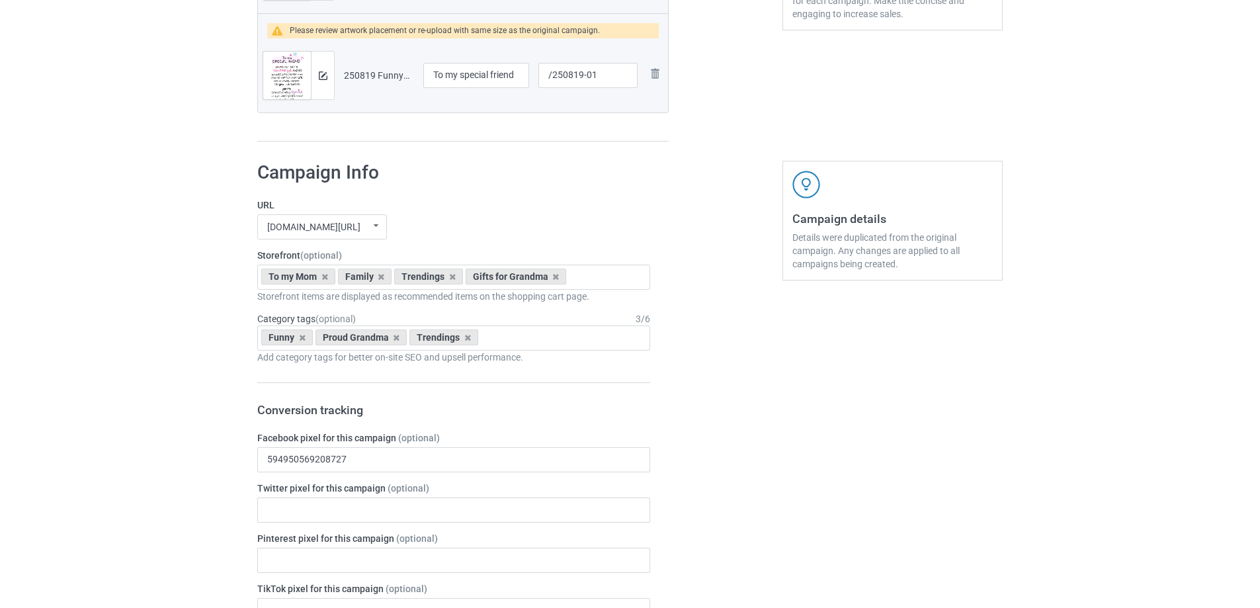
scroll to position [1782, 0]
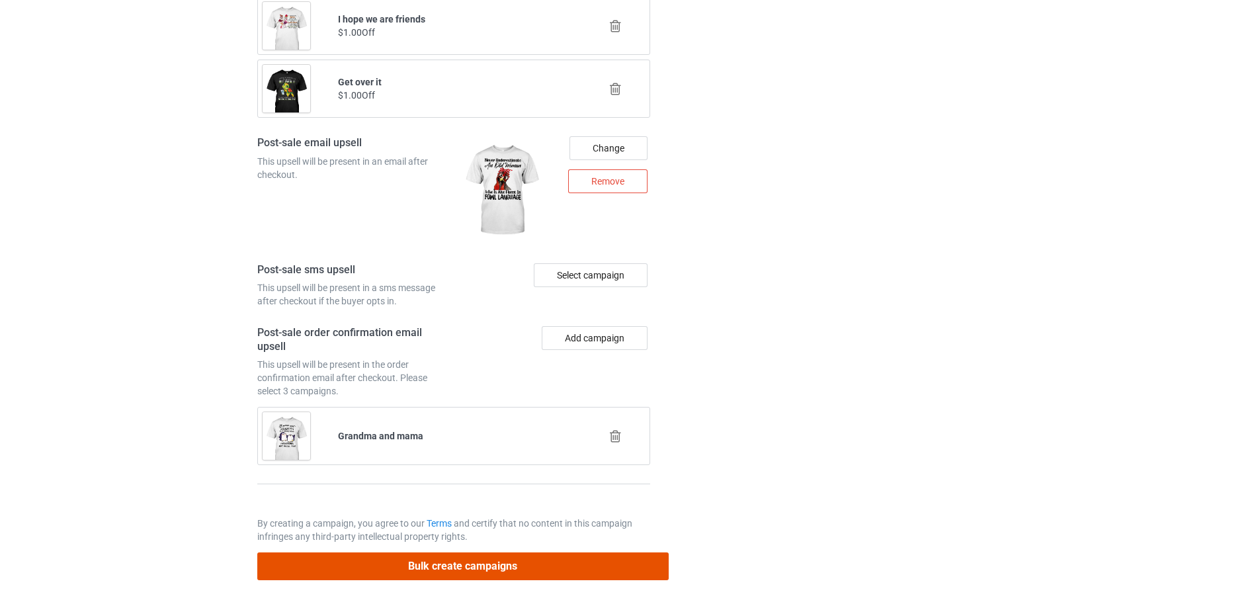
click at [537, 571] on button "Bulk create campaigns" at bounding box center [463, 565] width 412 height 27
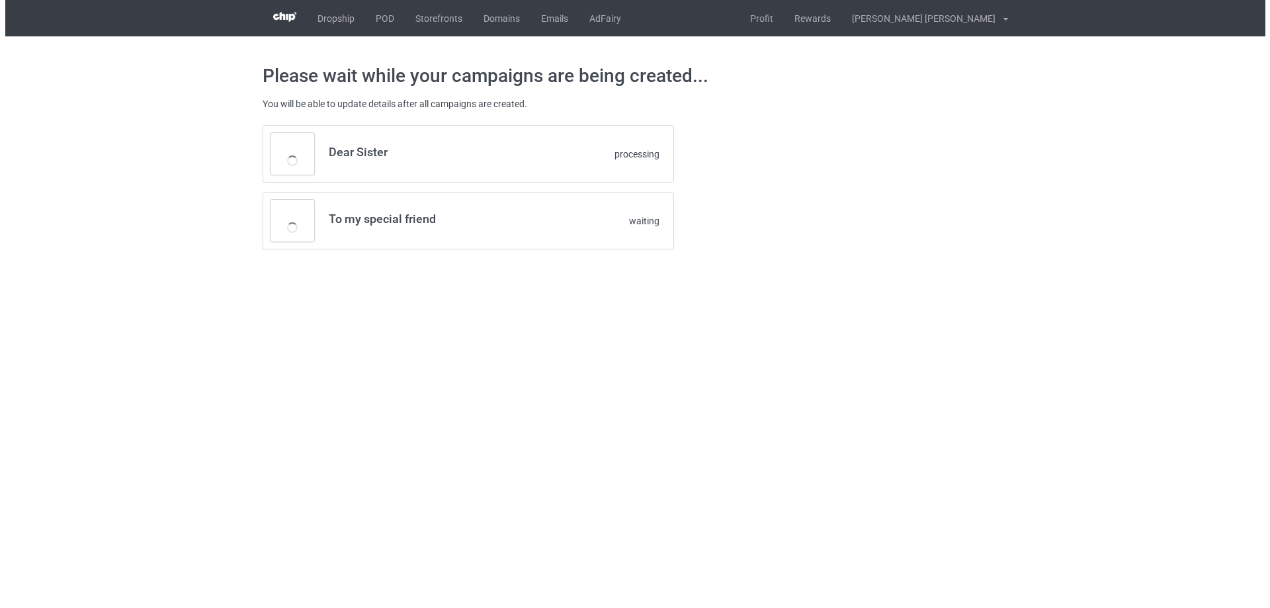
scroll to position [0, 0]
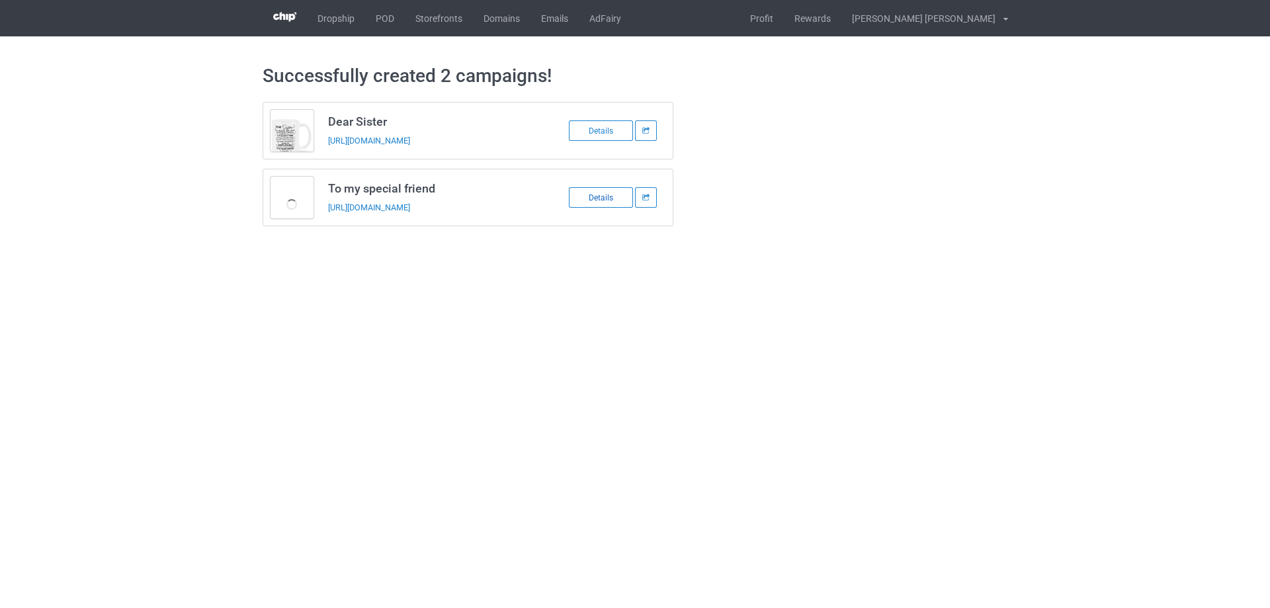
drag, startPoint x: 589, startPoint y: 132, endPoint x: 593, endPoint y: 194, distance: 61.7
drag, startPoint x: 325, startPoint y: 121, endPoint x: 520, endPoint y: 214, distance: 216.0
click at [520, 214] on div "Dear Sister https://www.familyismytreasure.com/250818-3 Details To my special f…" at bounding box center [469, 164] width 412 height 124
copy div "Dear Sister https://www.familyismytreasure.com/250818-3 Details To my special f…"
click at [384, 15] on link "POD" at bounding box center [385, 18] width 40 height 36
